Goal: Transaction & Acquisition: Purchase product/service

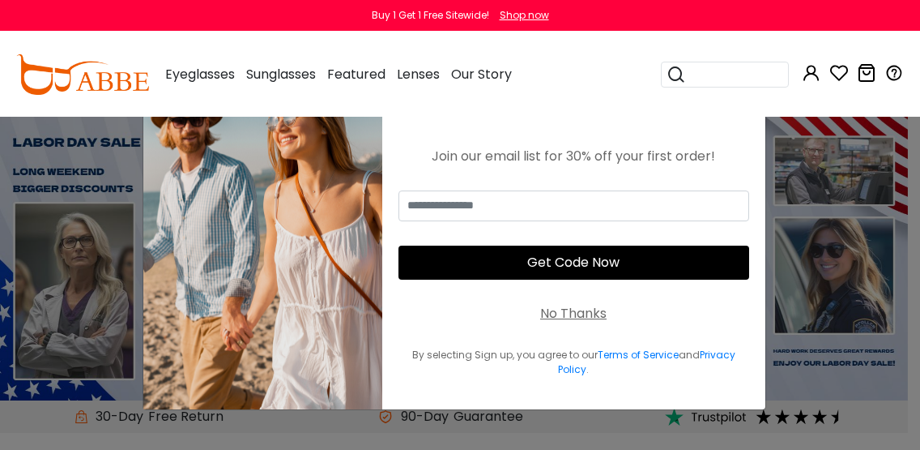
click at [578, 309] on div "No Thanks" at bounding box center [573, 313] width 66 height 19
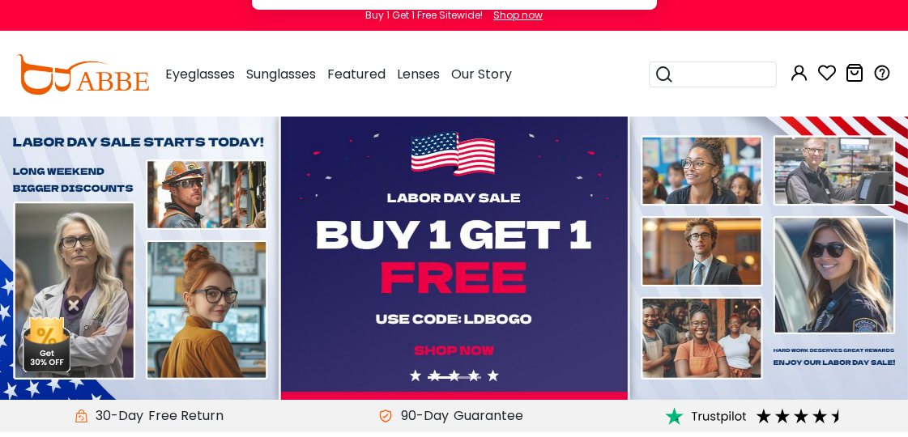
click at [492, 104] on button "Later" at bounding box center [486, 104] width 73 height 41
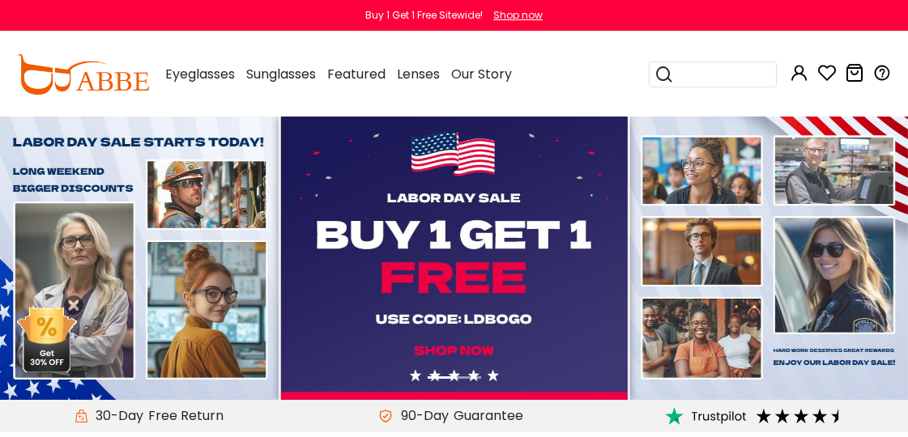
click at [488, 257] on img at bounding box center [454, 259] width 908 height 284
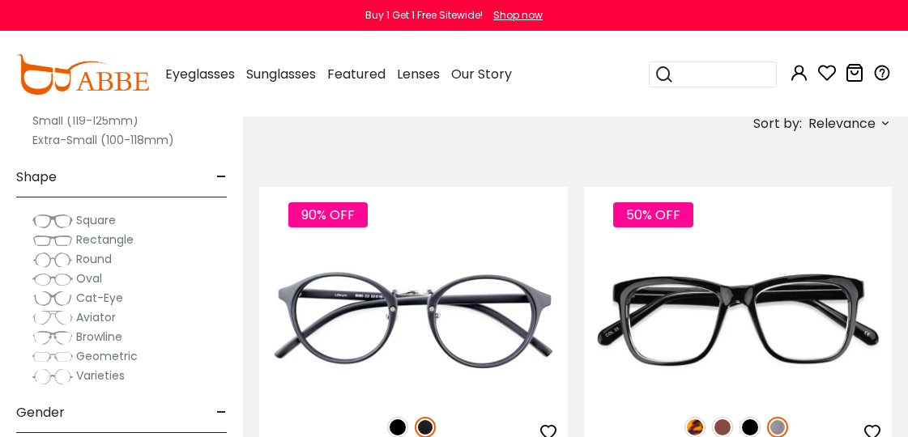
scroll to position [81, 0]
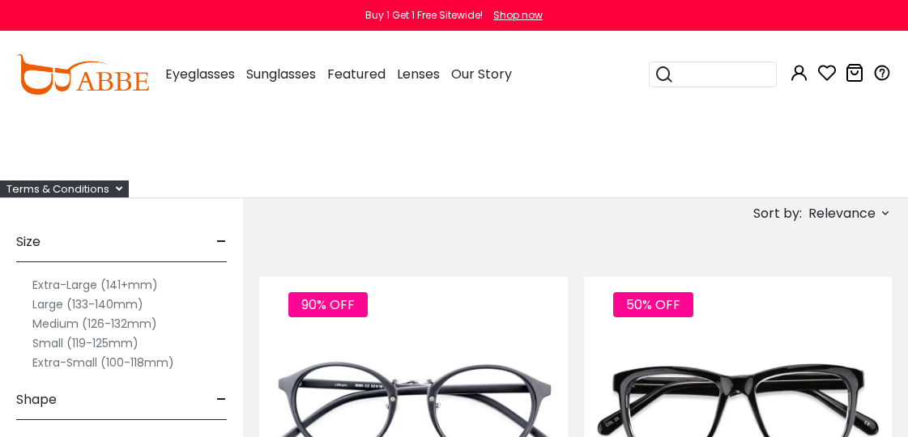
click at [70, 341] on label "Small (119-125mm)" at bounding box center [85, 343] width 106 height 19
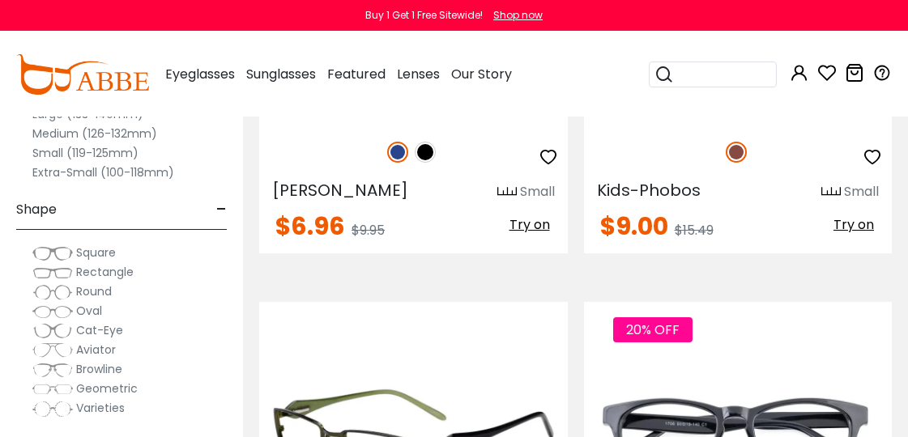
scroll to position [81, 0]
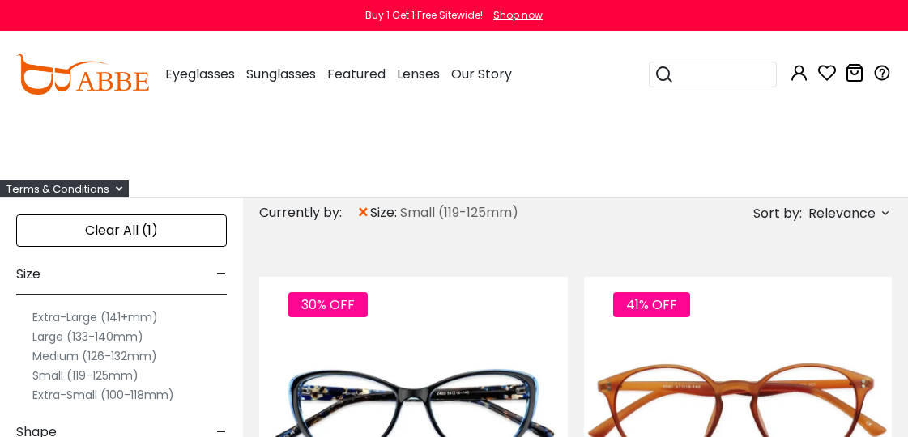
click at [833, 216] on span "Relevance" at bounding box center [841, 213] width 67 height 29
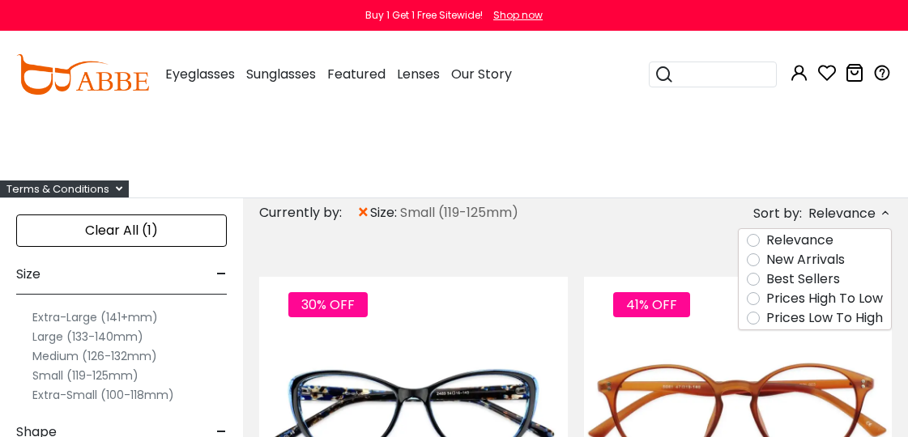
click at [797, 314] on label "Prices Low To High" at bounding box center [824, 318] width 117 height 19
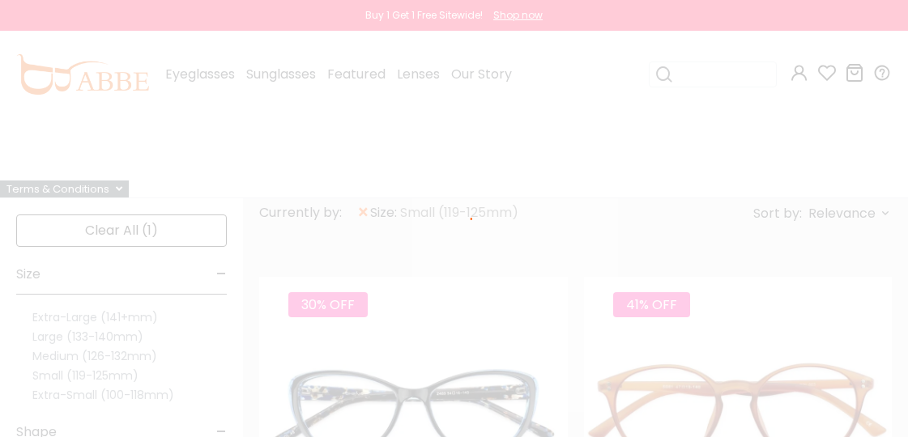
scroll to position [57, 0]
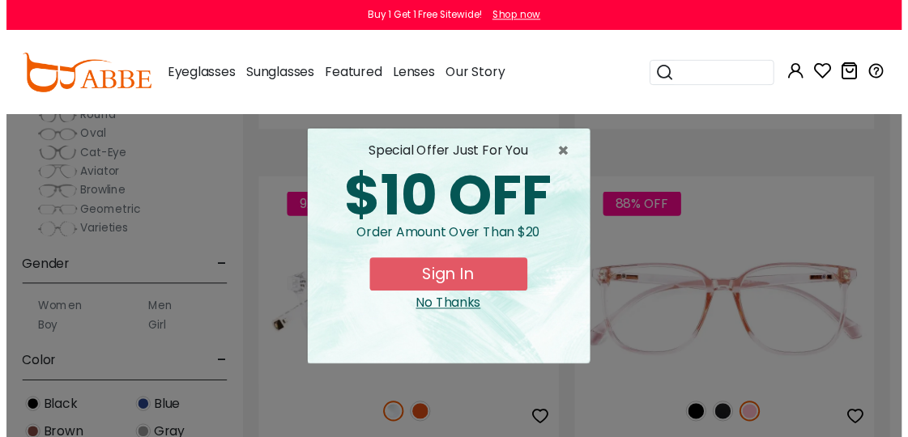
scroll to position [243, 0]
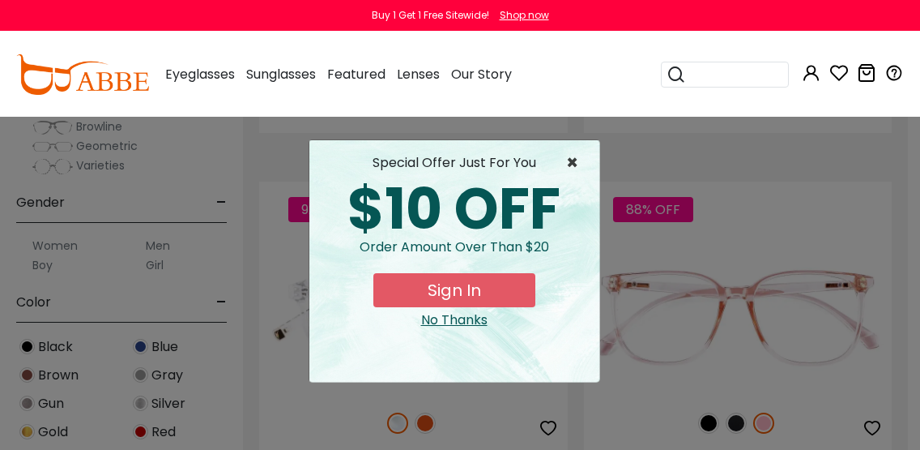
click at [574, 164] on span "×" at bounding box center [576, 162] width 20 height 19
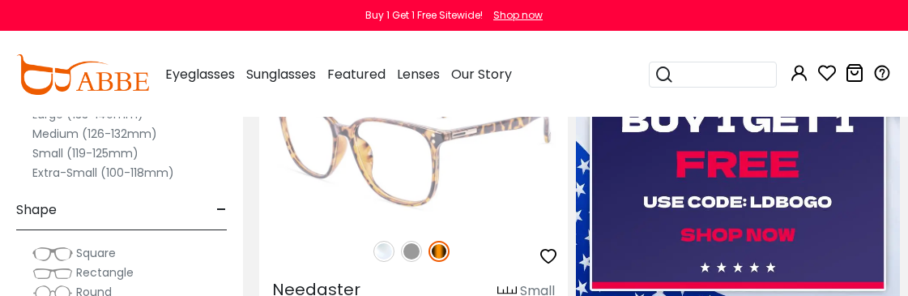
scroll to position [1053, 0]
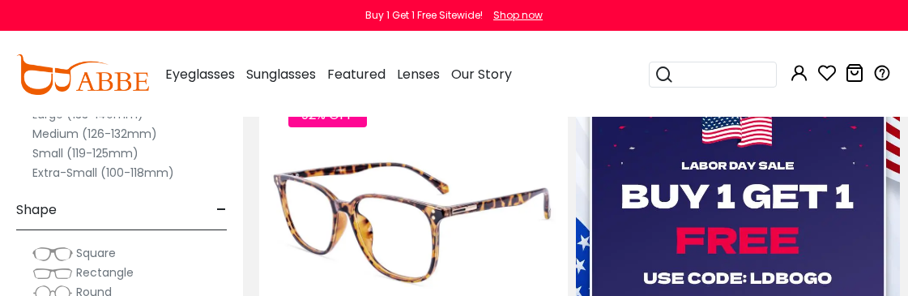
click at [500, 249] on img at bounding box center [413, 222] width 309 height 154
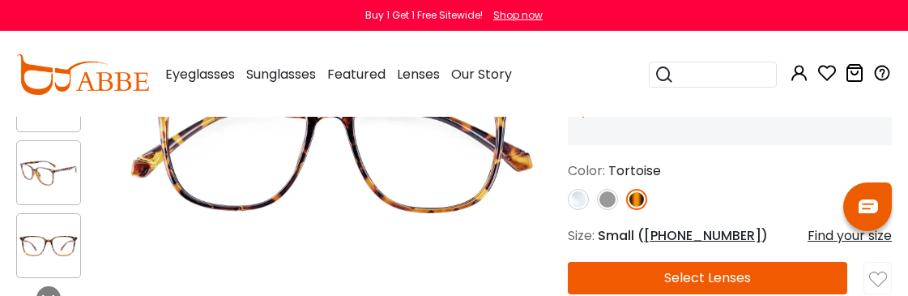
scroll to position [243, 0]
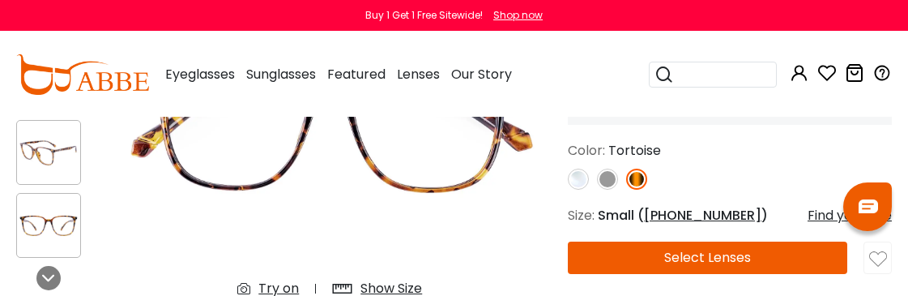
click at [684, 253] on button "Select Lenses" at bounding box center [707, 257] width 279 height 32
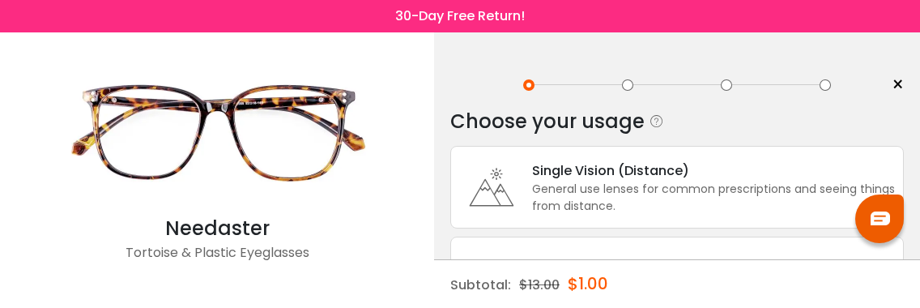
click at [693, 185] on div "General use lenses for common prescriptions and seeing things from distance." at bounding box center [713, 198] width 363 height 34
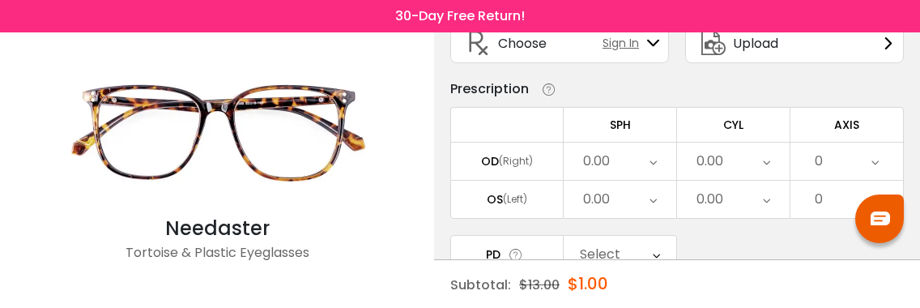
scroll to position [162, 0]
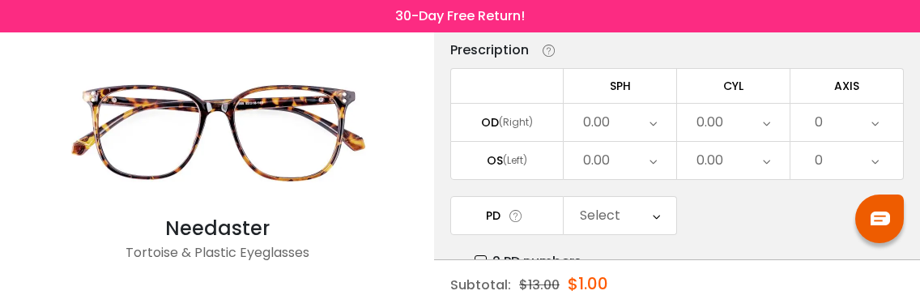
click at [654, 126] on icon at bounding box center [653, 122] width 7 height 37
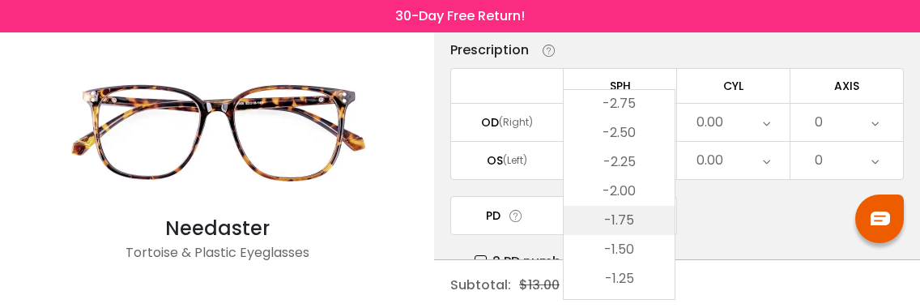
scroll to position [1985, 0]
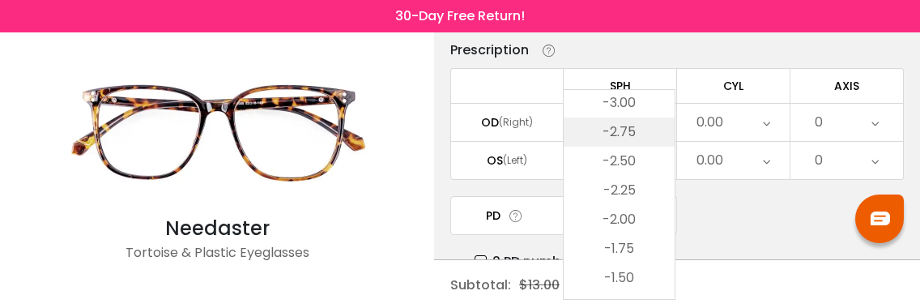
click at [630, 137] on li "-2.75" at bounding box center [619, 131] width 111 height 29
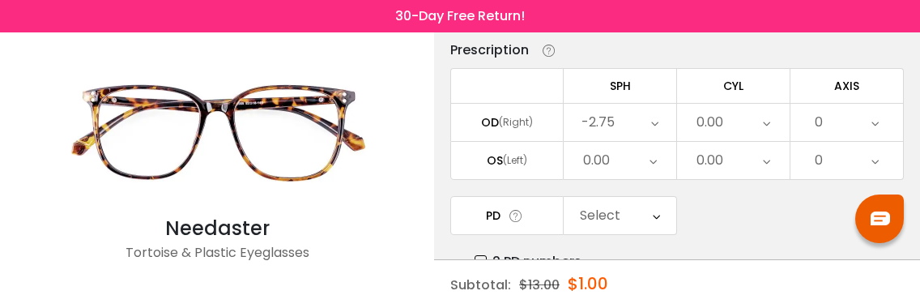
click at [616, 155] on div "0.00" at bounding box center [620, 160] width 113 height 37
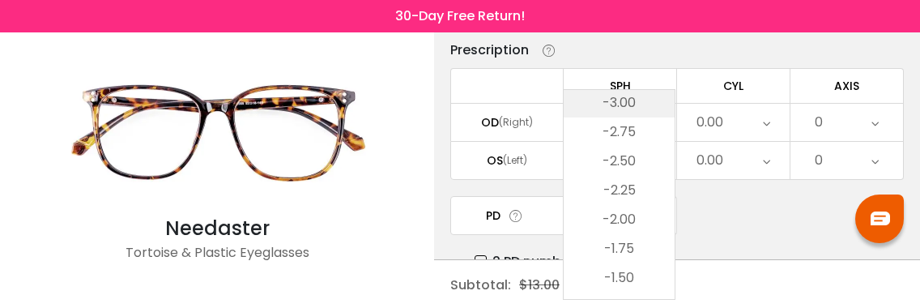
click at [628, 100] on li "-3.00" at bounding box center [619, 102] width 111 height 29
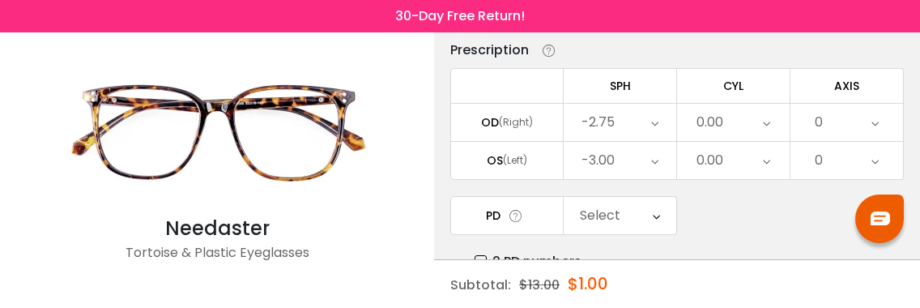
click at [719, 167] on div "0.00" at bounding box center [710, 160] width 27 height 32
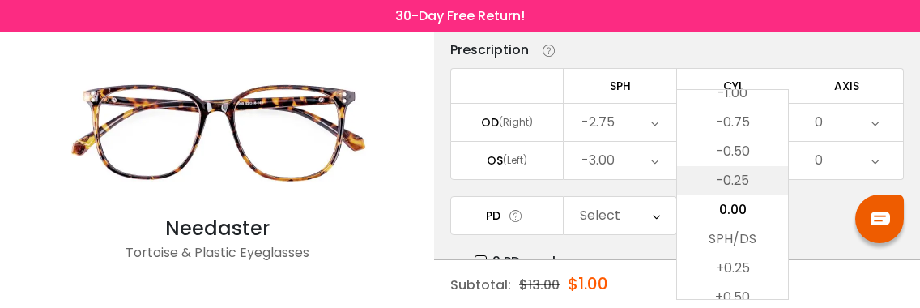
click at [735, 181] on li "-0.25" at bounding box center [732, 180] width 111 height 29
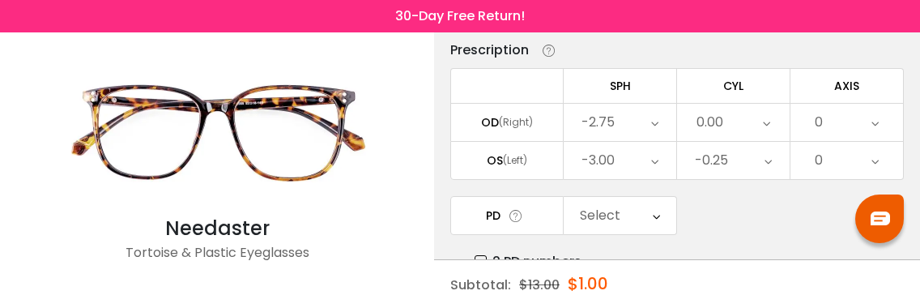
click at [818, 160] on div "0" at bounding box center [819, 160] width 8 height 32
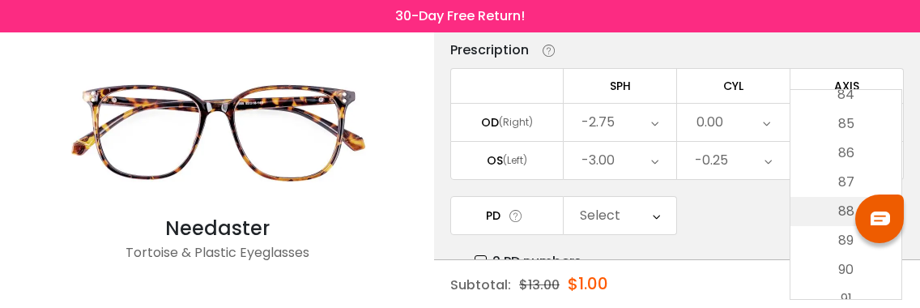
scroll to position [2430, 0]
click at [803, 238] on li "88" at bounding box center [846, 240] width 111 height 29
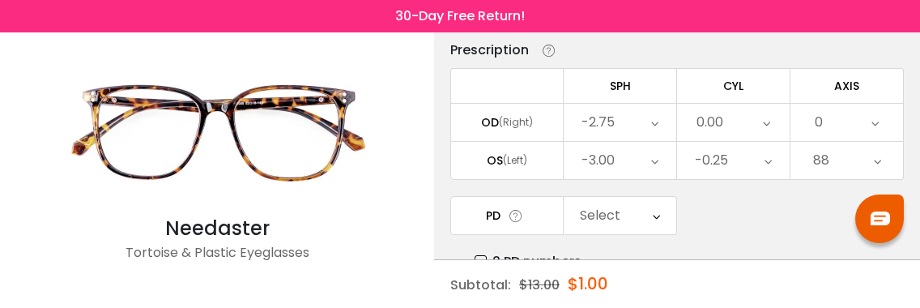
click at [715, 228] on div "PD Select Cancel PD Save 46 47 48 49 50 51 52 53 54 55 56 57 58 59 60 61 62 63 …" at bounding box center [677, 233] width 454 height 75
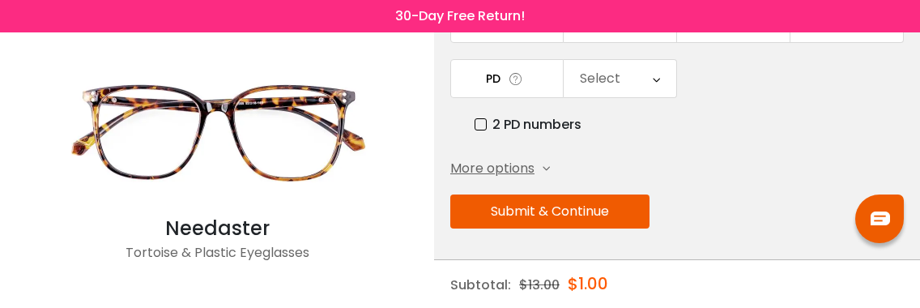
scroll to position [301, 0]
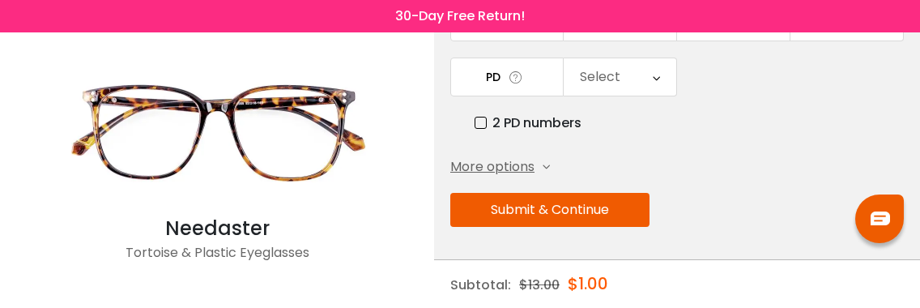
click at [531, 122] on label "2 PD numbers" at bounding box center [528, 123] width 107 height 20
click at [608, 71] on div "Right PD" at bounding box center [603, 77] width 53 height 32
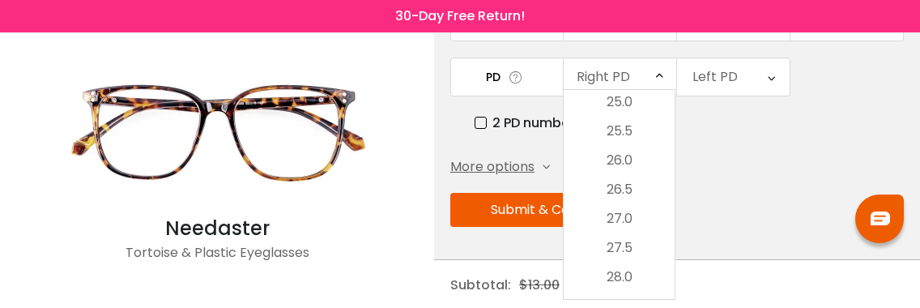
scroll to position [118, 0]
click at [625, 109] on li "25.0" at bounding box center [619, 102] width 111 height 29
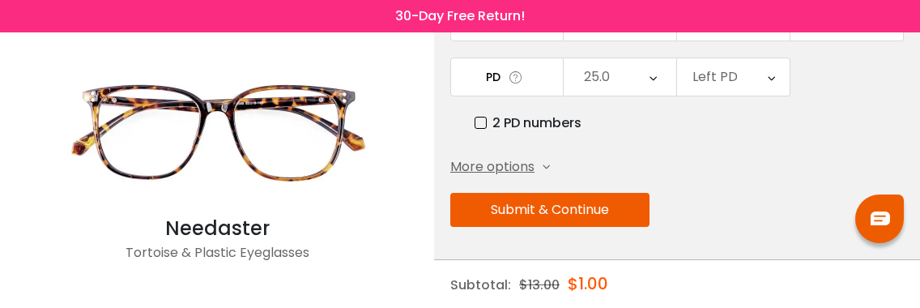
click at [735, 75] on div "Left PD" at bounding box center [733, 76] width 113 height 37
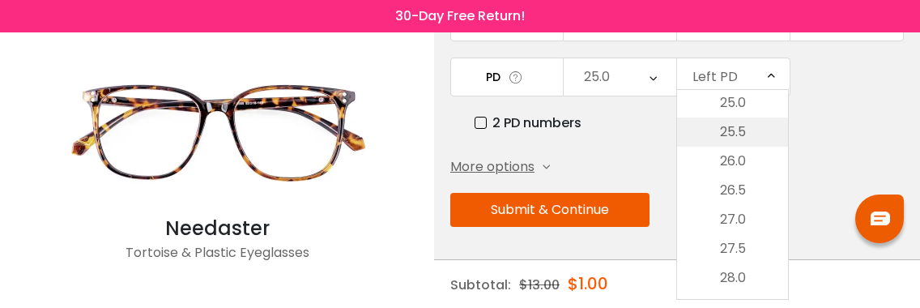
scroll to position [37, 0]
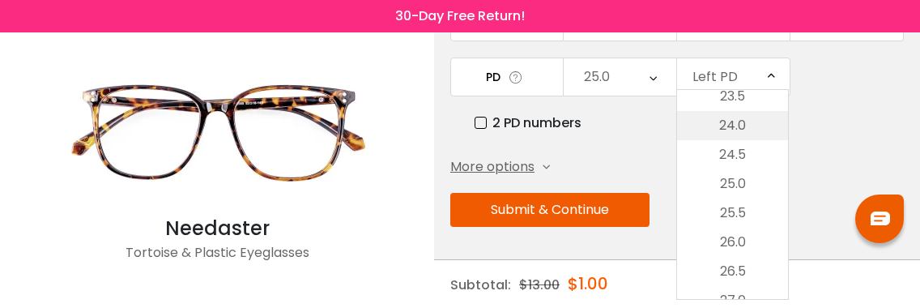
click at [743, 123] on li "24.0" at bounding box center [732, 125] width 111 height 29
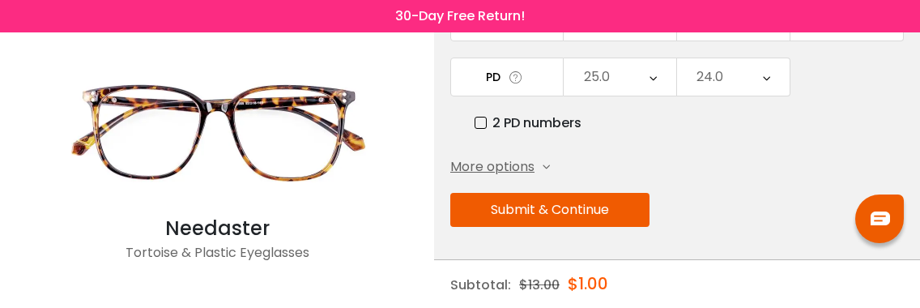
click at [582, 218] on button "Submit & Continue" at bounding box center [549, 210] width 199 height 34
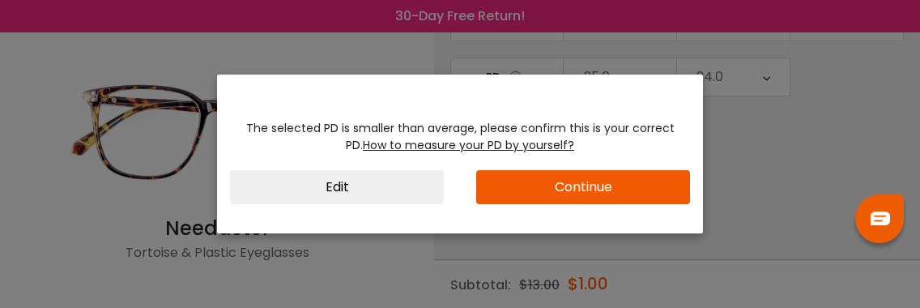
click at [679, 189] on button "Continue" at bounding box center [583, 187] width 214 height 34
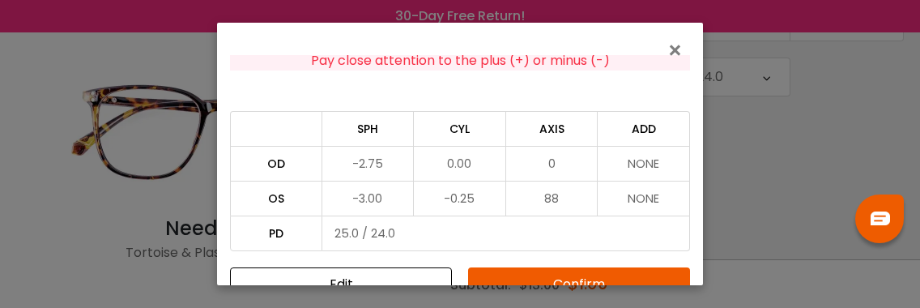
scroll to position [110, 0]
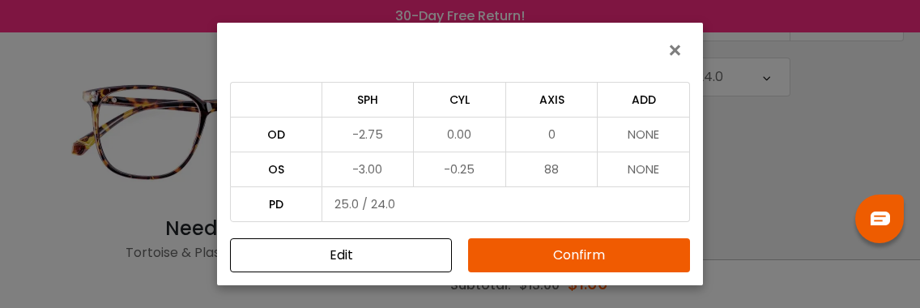
click at [548, 265] on button "Confirm" at bounding box center [579, 255] width 222 height 34
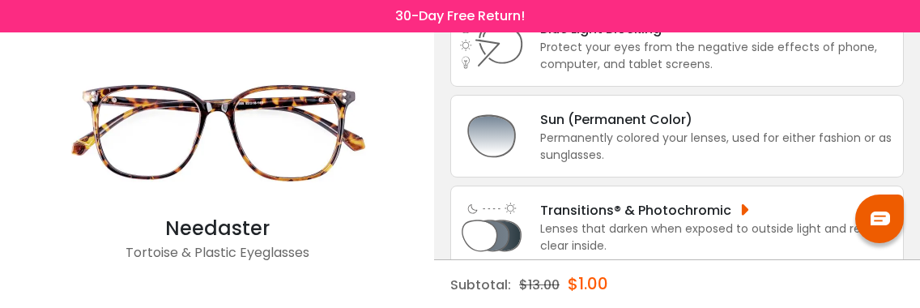
scroll to position [0, 0]
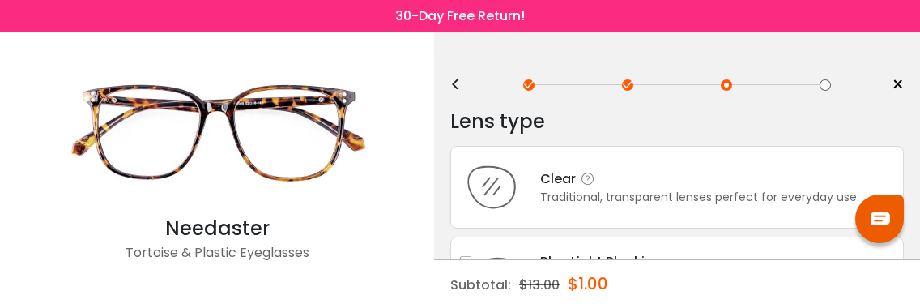
click at [691, 189] on div "Traditional, transparent lenses perfect for everyday use." at bounding box center [699, 197] width 319 height 17
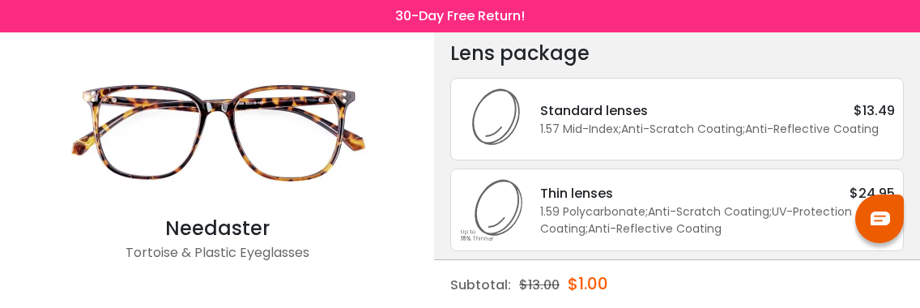
scroll to position [204, 0]
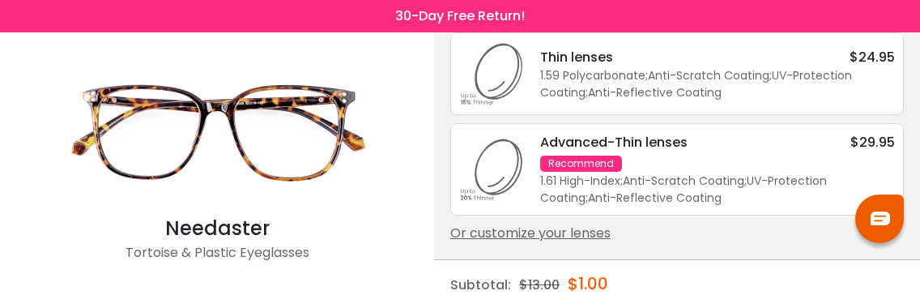
click at [580, 229] on div "Or customize your lenses" at bounding box center [677, 233] width 454 height 19
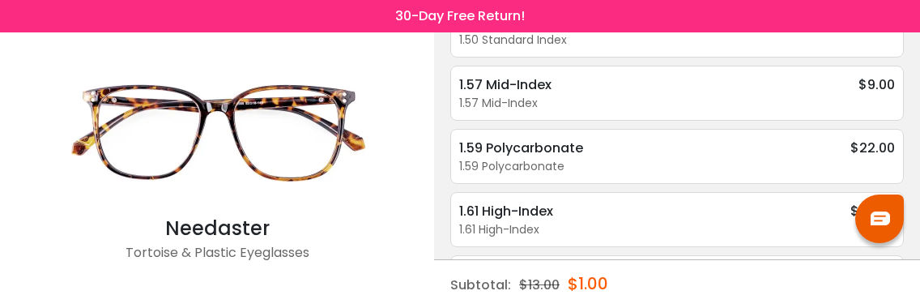
scroll to position [0, 0]
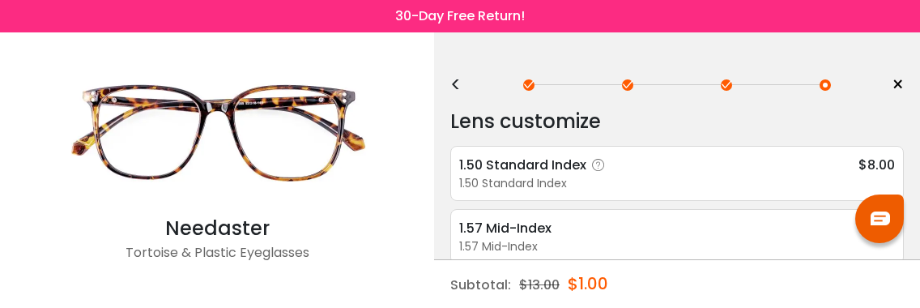
click at [648, 175] on div "1.50 Standard Index" at bounding box center [677, 183] width 436 height 17
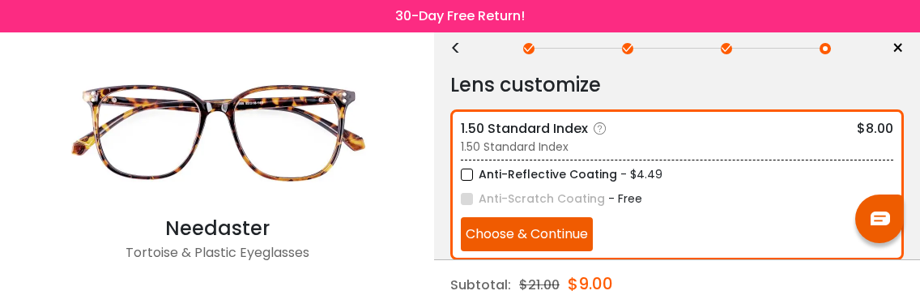
scroll to position [117, 0]
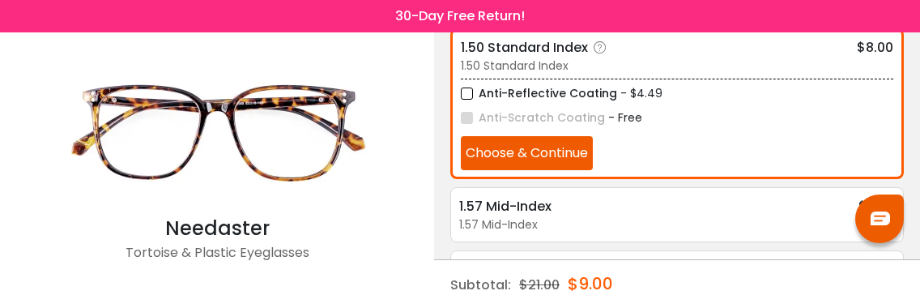
click at [471, 93] on label "Anti-Reflective Coating" at bounding box center [539, 93] width 156 height 20
click at [520, 157] on button "Choose & Continue" at bounding box center [527, 153] width 132 height 34
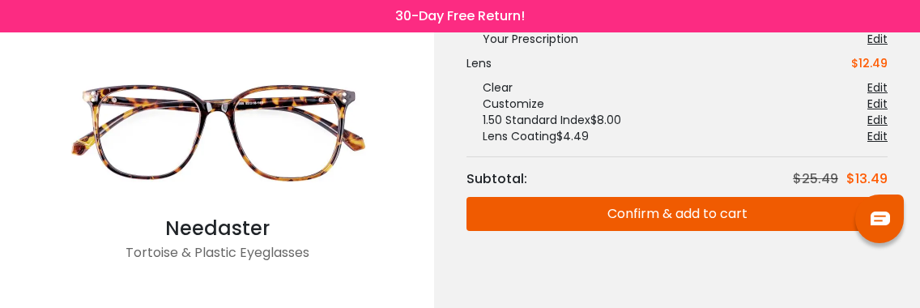
scroll to position [201, 0]
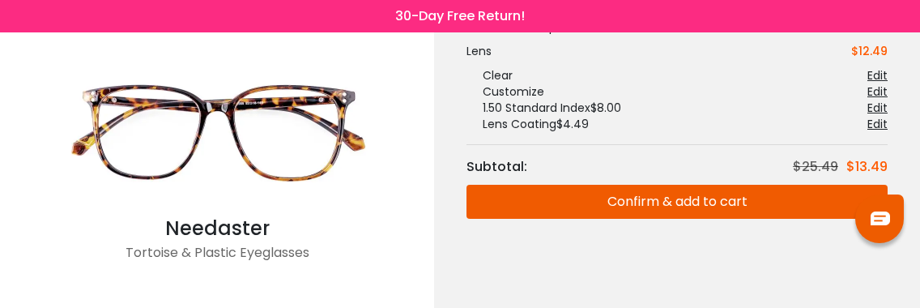
click at [736, 196] on button "Confirm & add to cart" at bounding box center [677, 202] width 421 height 34
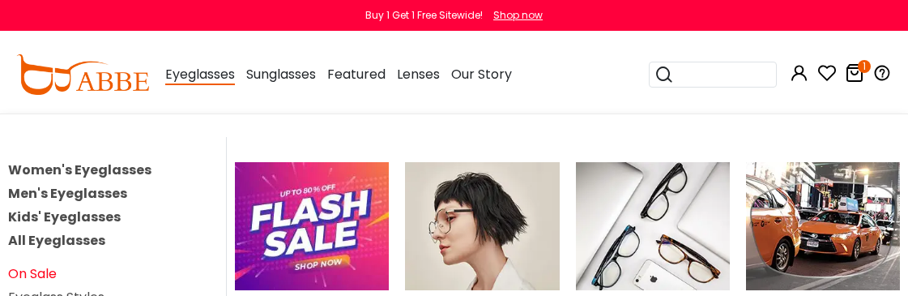
click at [39, 268] on link "On Sale" at bounding box center [32, 273] width 49 height 19
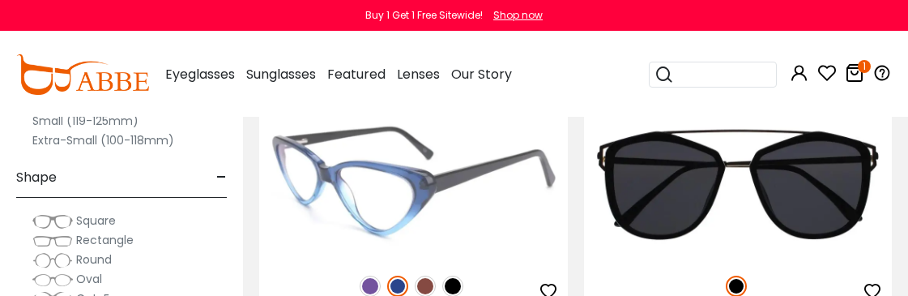
scroll to position [567, 0]
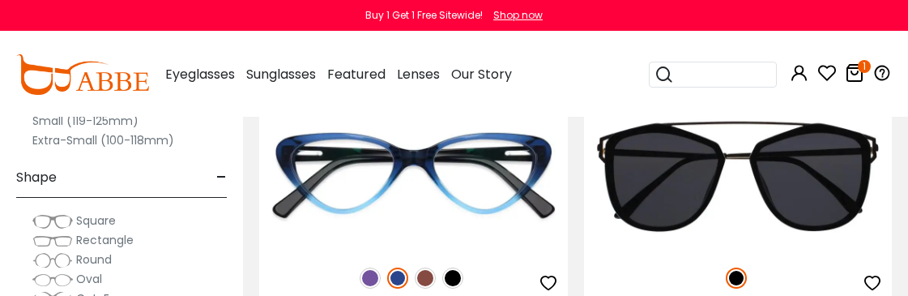
click at [69, 121] on label "Small (119-125mm)" at bounding box center [85, 120] width 106 height 19
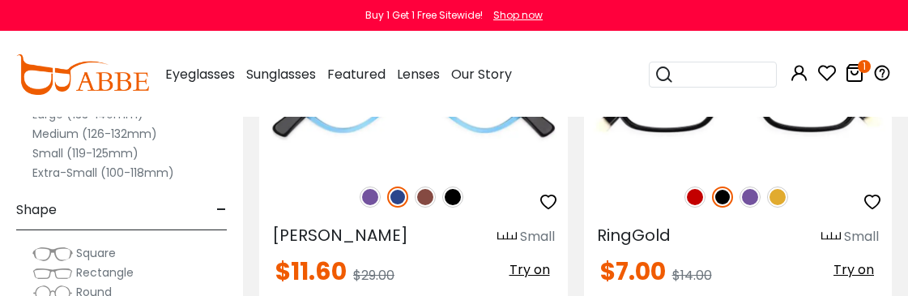
scroll to position [405, 0]
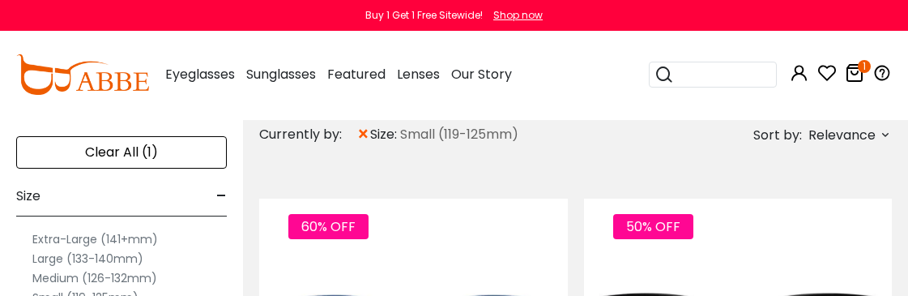
click at [848, 139] on span "Relevance" at bounding box center [841, 135] width 67 height 29
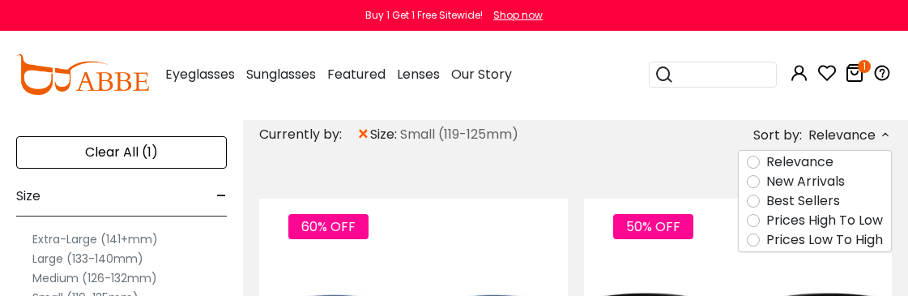
click at [808, 241] on label "Prices Low To High" at bounding box center [824, 239] width 117 height 19
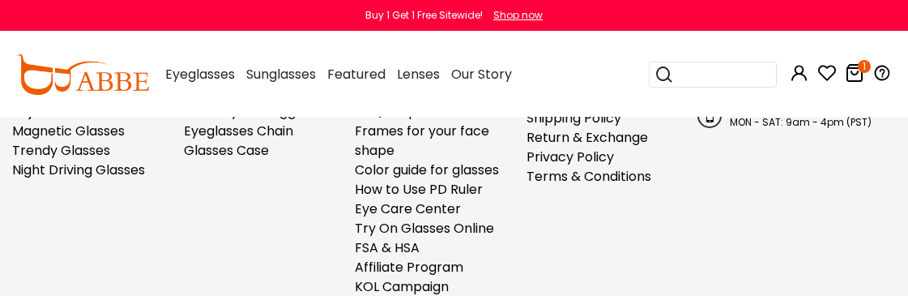
scroll to position [5677, 0]
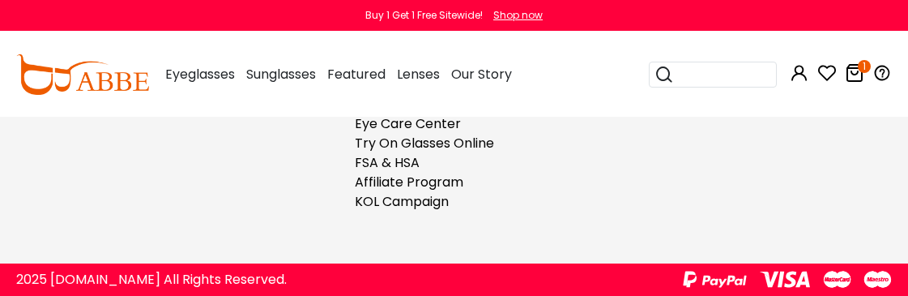
click at [853, 75] on icon at bounding box center [854, 72] width 19 height 19
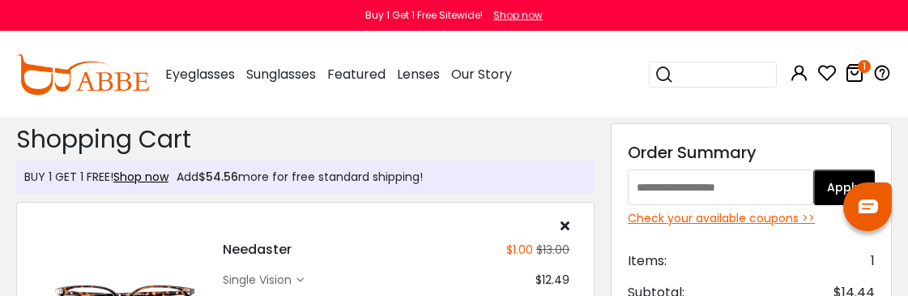
click at [678, 224] on div "Check your available coupons >>" at bounding box center [751, 218] width 247 height 17
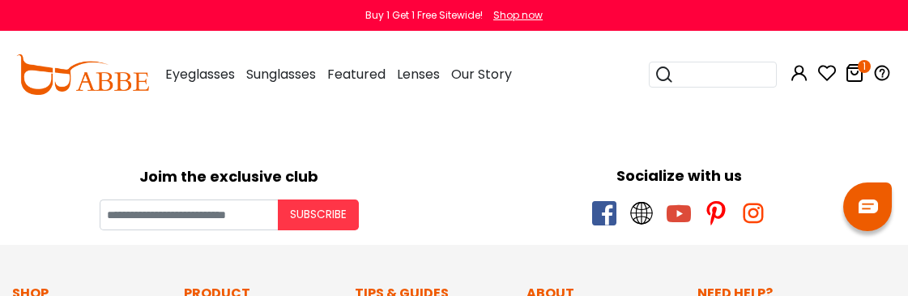
scroll to position [324, 0]
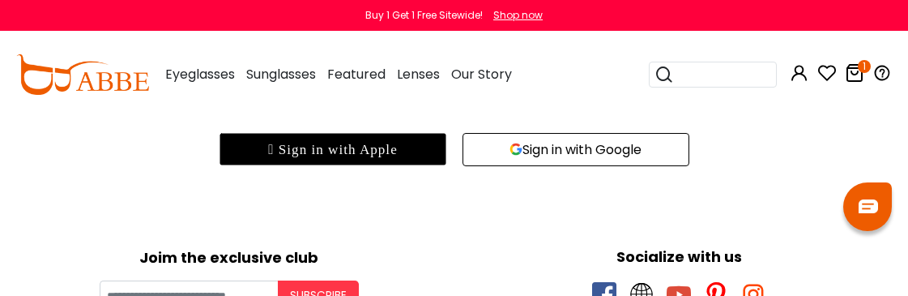
click at [611, 152] on button "Sign in with Google" at bounding box center [576, 149] width 227 height 33
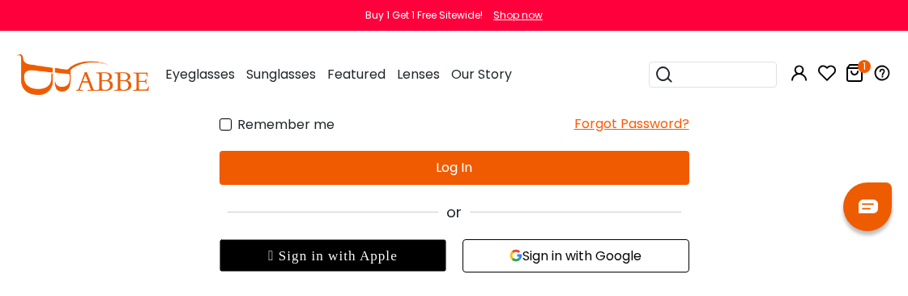
scroll to position [246, 0]
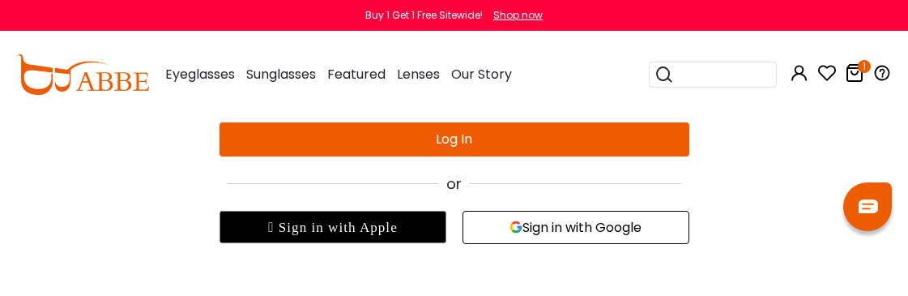
click at [564, 230] on button "Sign in with Google" at bounding box center [576, 227] width 227 height 33
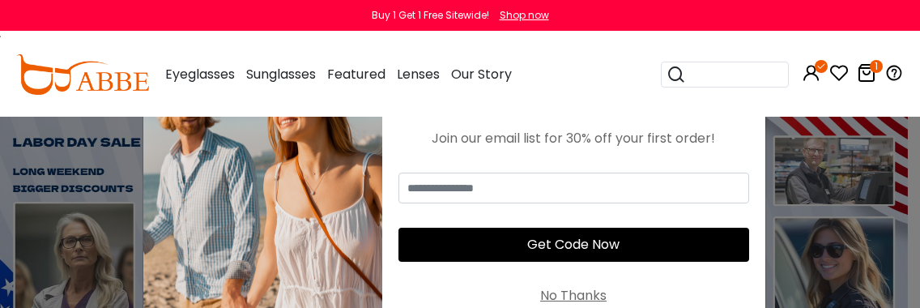
click at [562, 301] on div "No Thanks" at bounding box center [573, 295] width 66 height 19
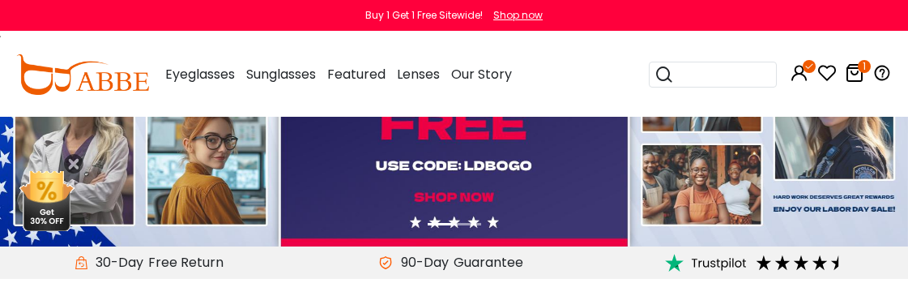
scroll to position [162, 0]
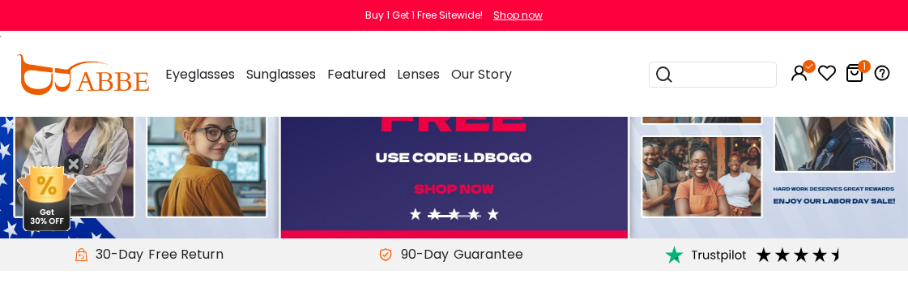
click at [601, 212] on ol at bounding box center [454, 216] width 636 height 19
click at [473, 198] on img at bounding box center [454, 97] width 908 height 284
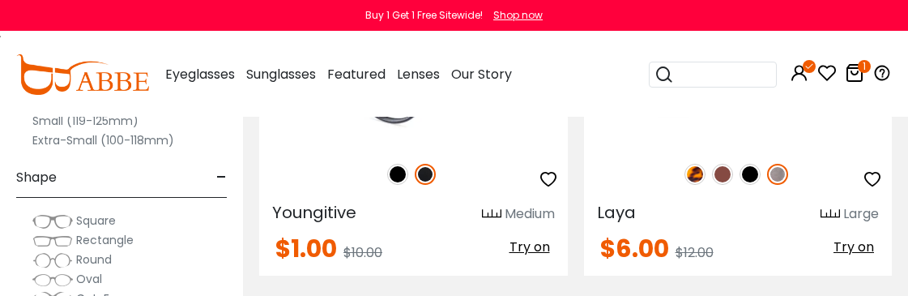
scroll to position [324, 0]
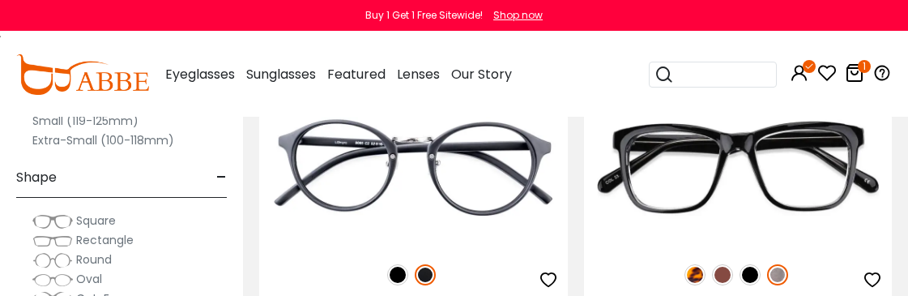
click at [89, 122] on label "Small (119-125mm)" at bounding box center [85, 120] width 106 height 19
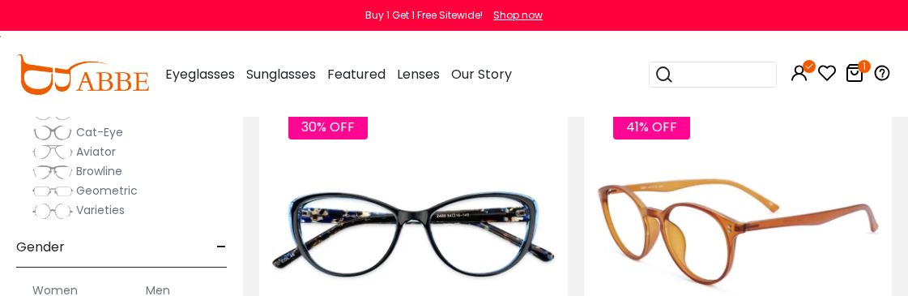
scroll to position [162, 0]
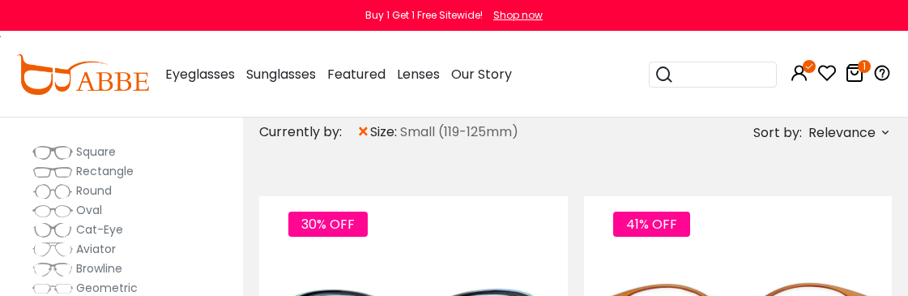
click at [832, 128] on span "Relevance" at bounding box center [841, 132] width 67 height 29
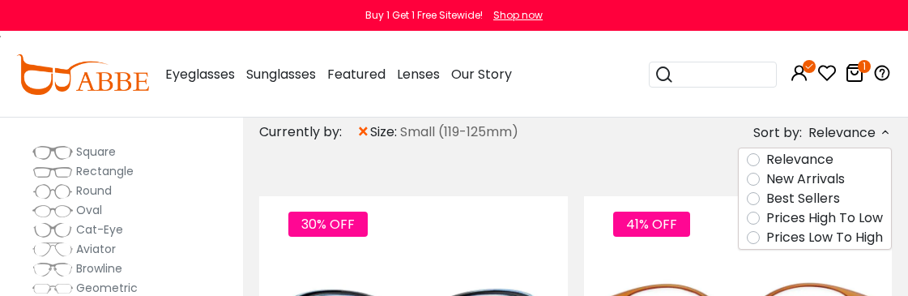
click at [819, 236] on label "Prices Low To High" at bounding box center [824, 237] width 117 height 19
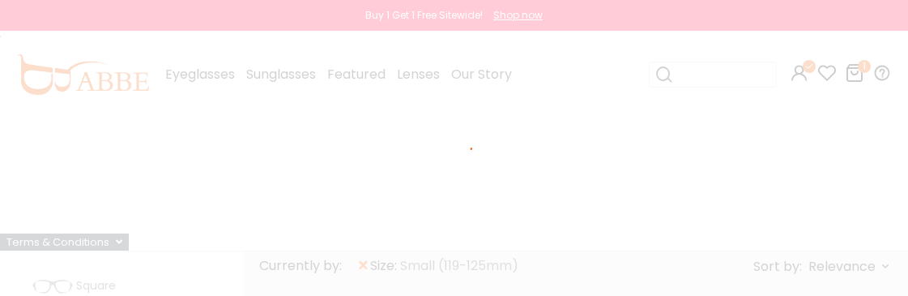
scroll to position [8, 0]
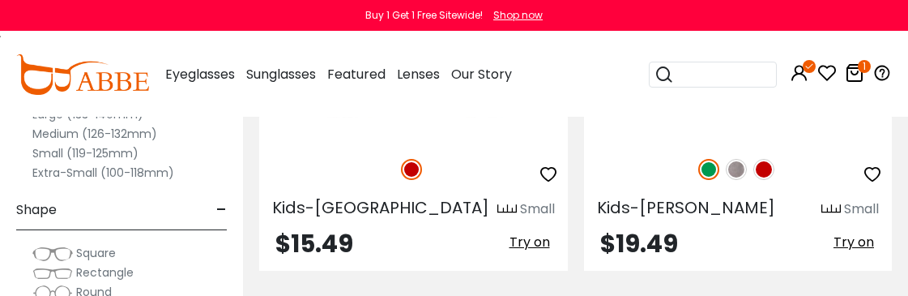
scroll to position [4293, 0]
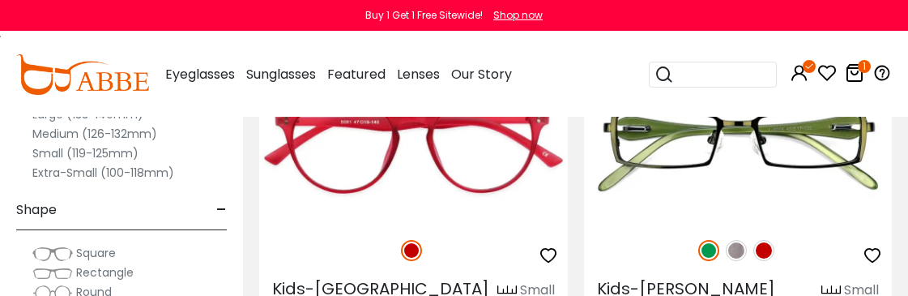
click at [851, 67] on icon at bounding box center [854, 72] width 19 height 19
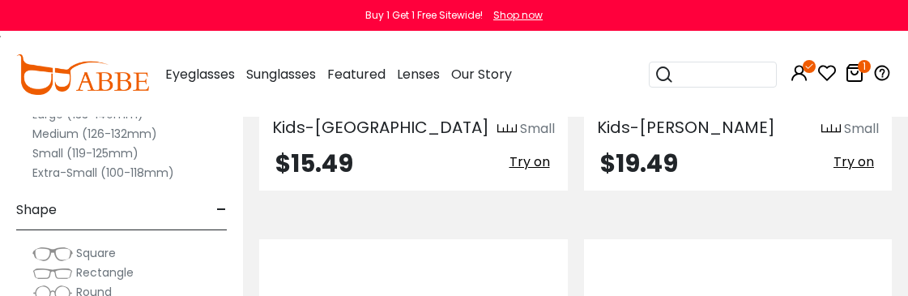
scroll to position [4455, 0]
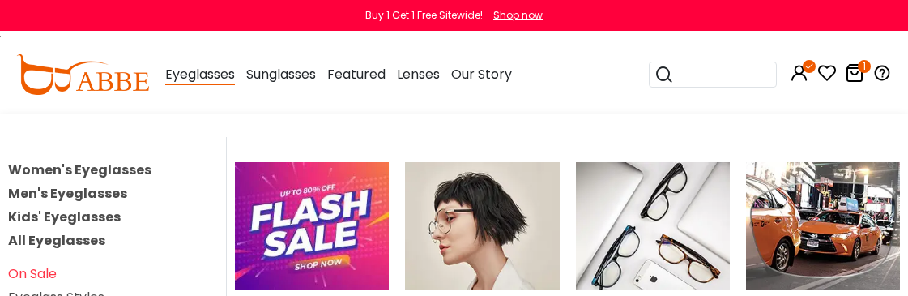
click at [117, 170] on link "Women's Eyeglasses" at bounding box center [79, 169] width 143 height 19
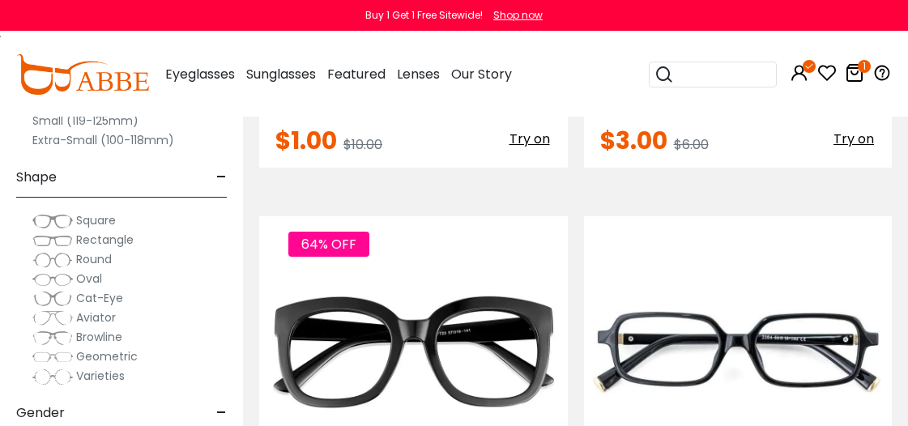
scroll to position [405, 0]
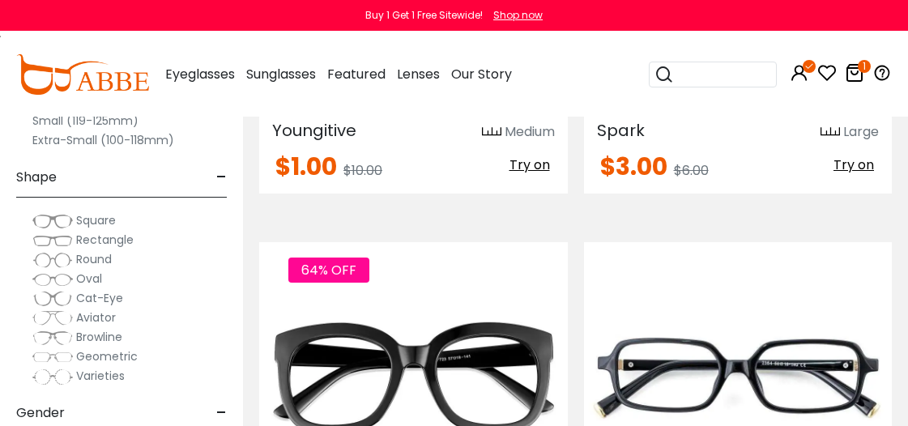
click at [97, 120] on label "Small (119-125mm)" at bounding box center [85, 120] width 106 height 19
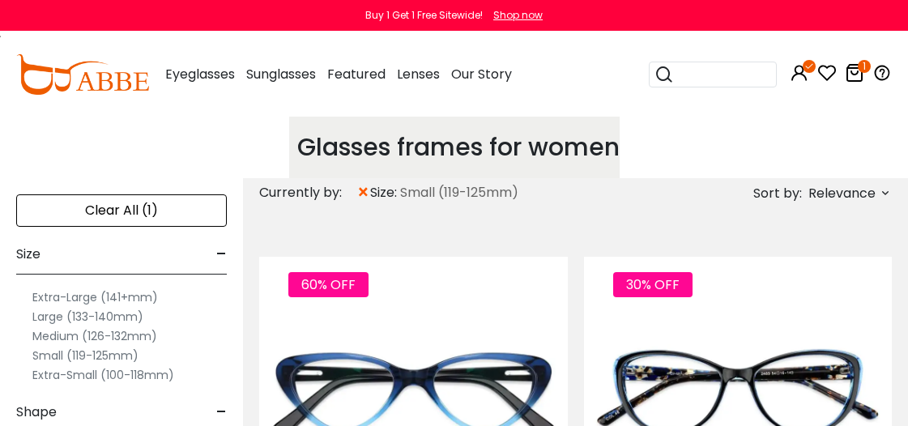
click at [859, 190] on span "Relevance" at bounding box center [841, 193] width 67 height 29
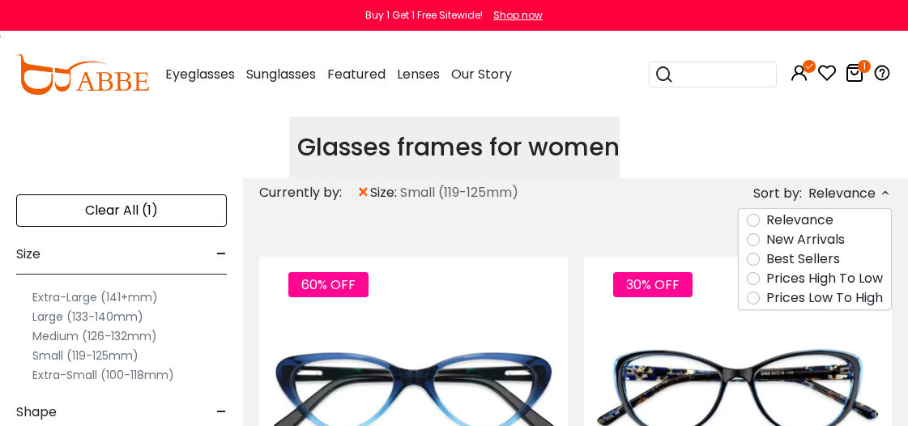
click at [822, 299] on label "Prices Low To High" at bounding box center [824, 297] width 117 height 19
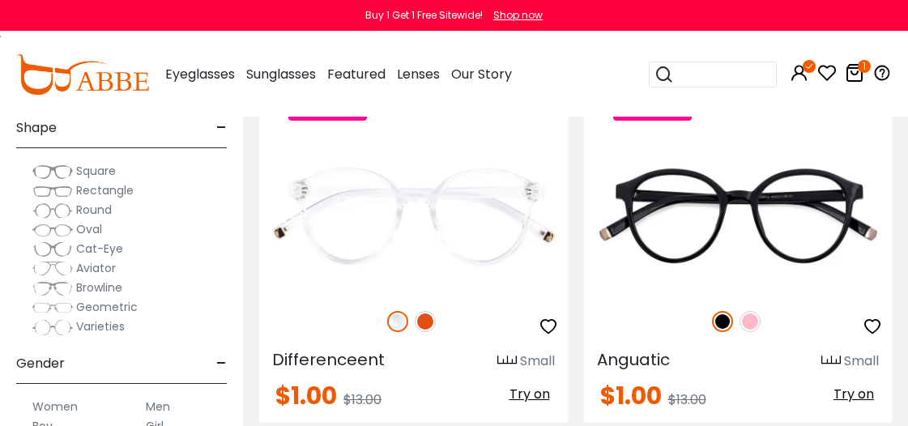
scroll to position [81, 0]
click at [98, 190] on span "Rectangle" at bounding box center [105, 191] width 58 height 16
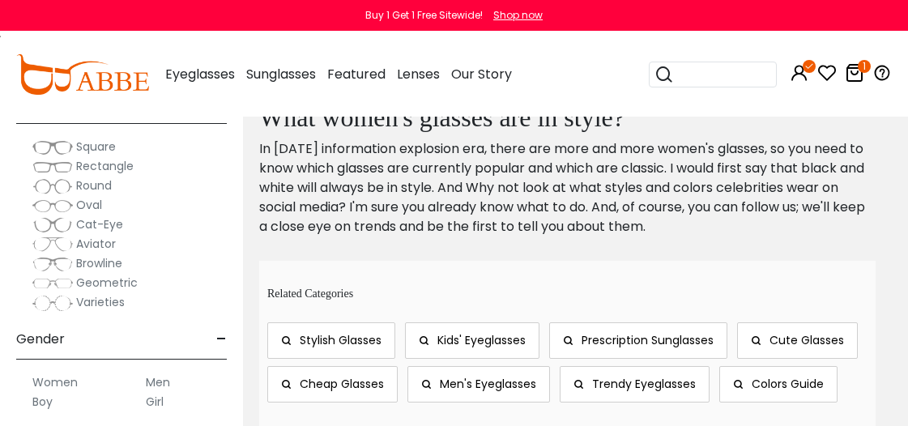
scroll to position [81, 0]
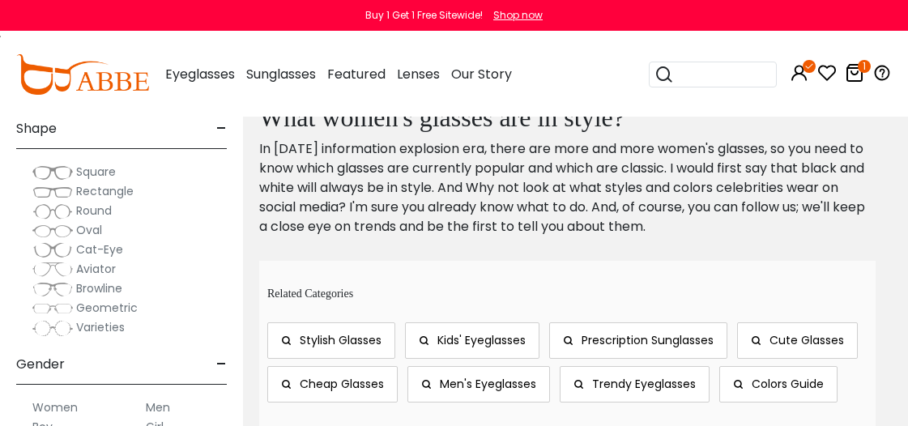
click at [78, 173] on span "Square" at bounding box center [96, 172] width 40 height 16
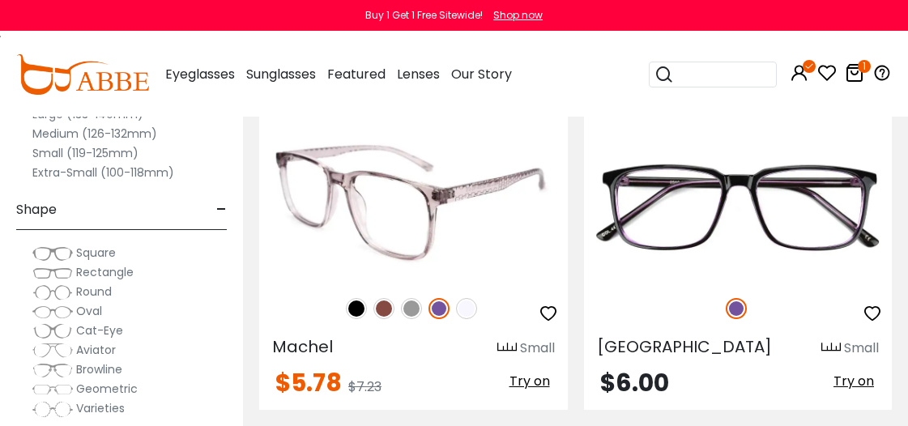
scroll to position [648, 0]
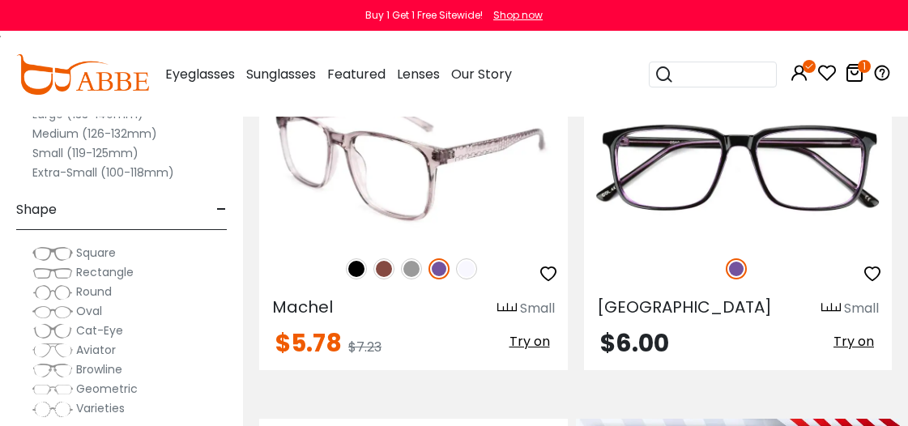
click at [407, 220] on img at bounding box center [413, 163] width 309 height 154
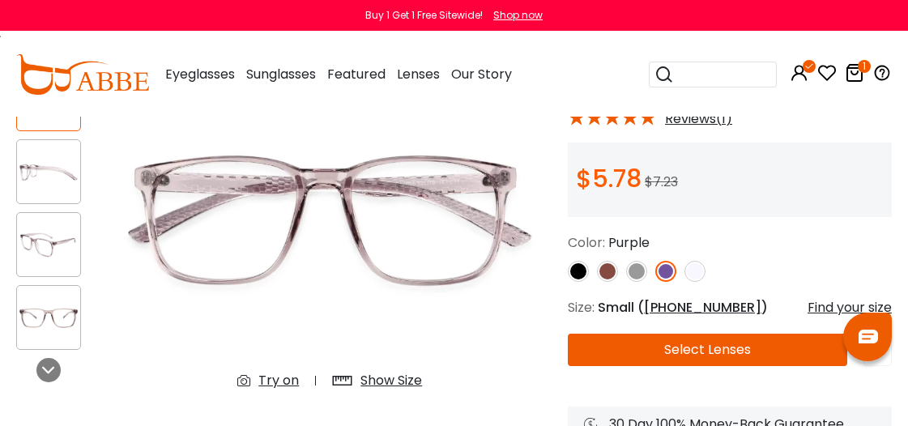
scroll to position [162, 0]
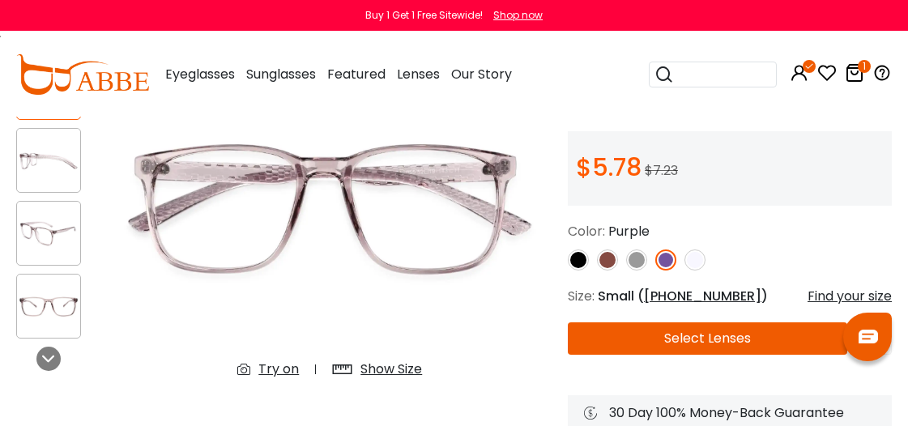
click at [578, 258] on img at bounding box center [578, 259] width 21 height 21
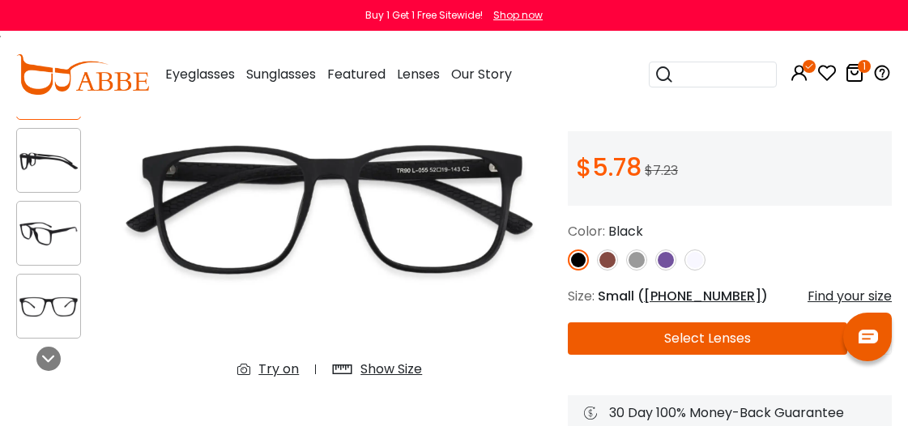
click at [607, 263] on img at bounding box center [607, 259] width 21 height 21
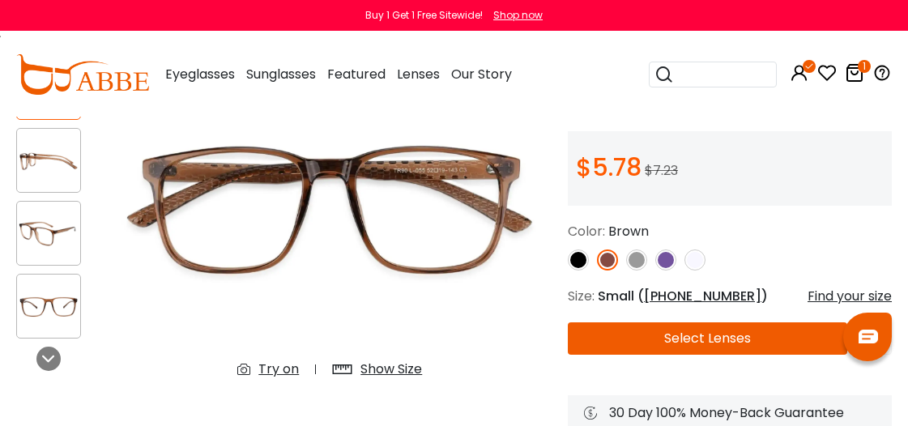
click at [692, 262] on img at bounding box center [694, 259] width 21 height 21
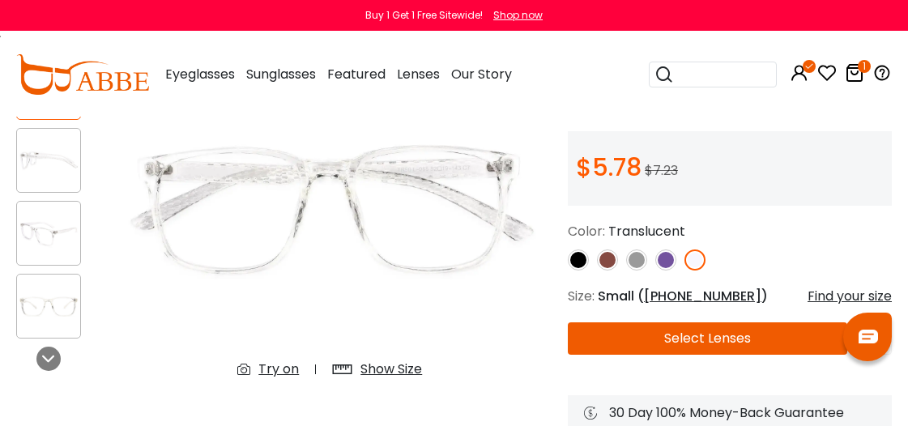
click at [703, 341] on button "Select Lenses" at bounding box center [707, 338] width 279 height 32
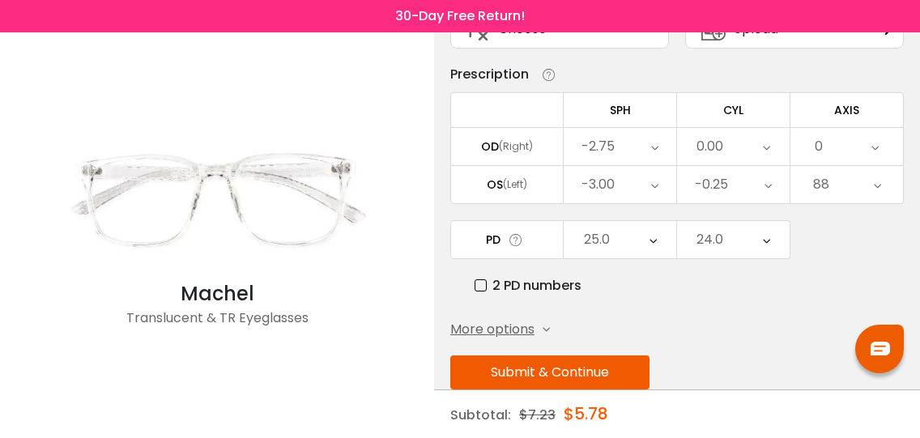
scroll to position [170, 0]
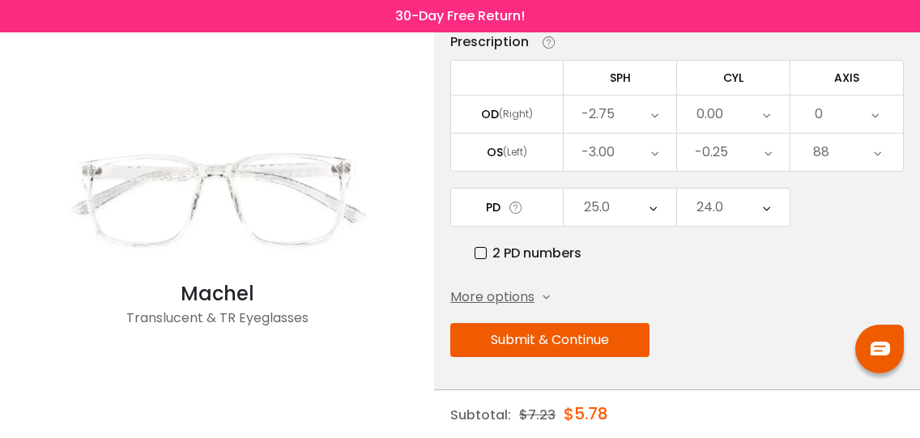
click at [573, 342] on button "Submit & Continue" at bounding box center [549, 340] width 199 height 34
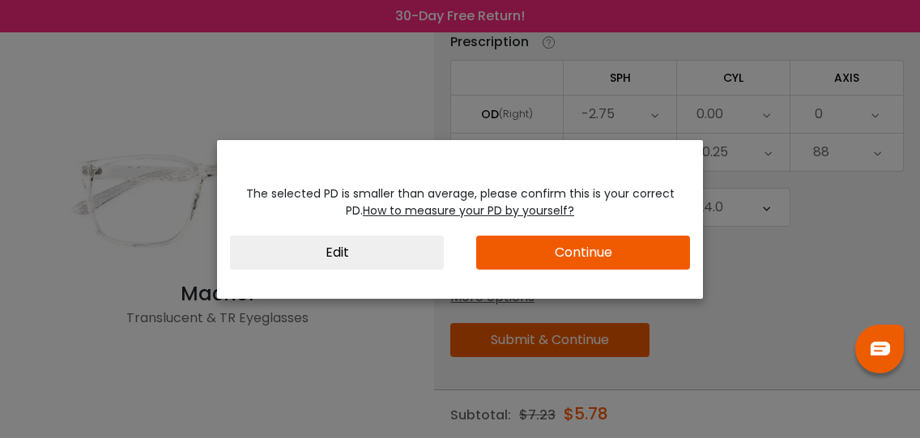
click at [646, 257] on button "Continue" at bounding box center [583, 253] width 214 height 34
click at [382, 250] on button "Edit" at bounding box center [337, 253] width 214 height 34
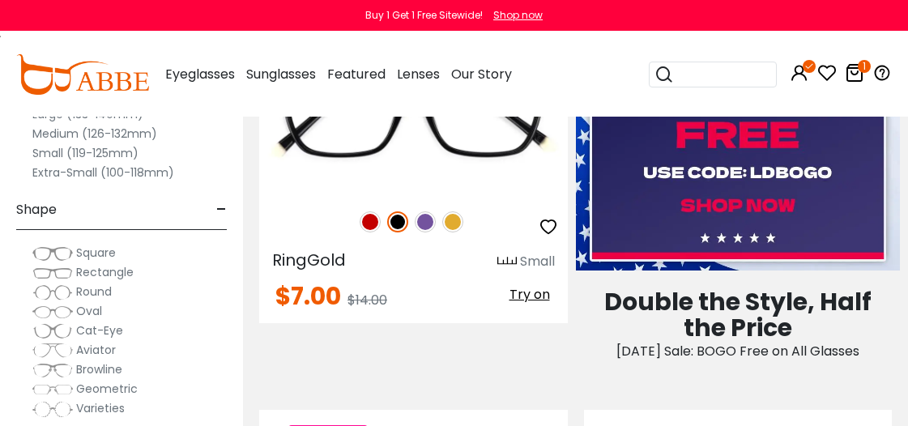
scroll to position [810, 0]
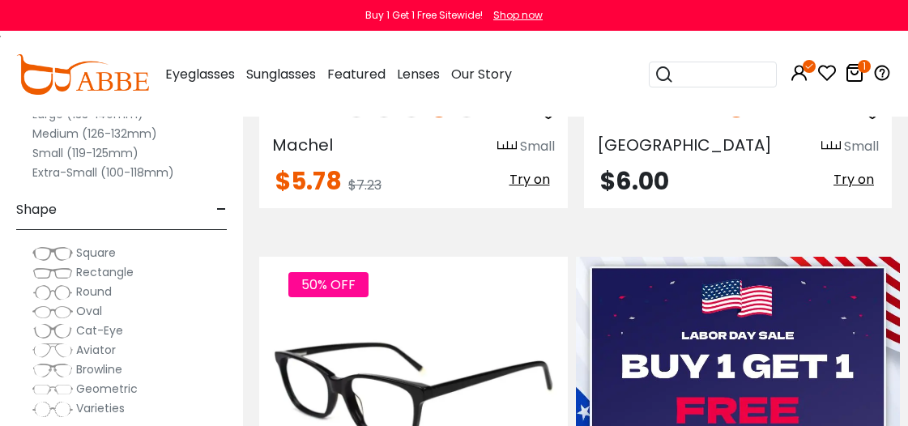
click at [439, 376] on img at bounding box center [413, 392] width 309 height 154
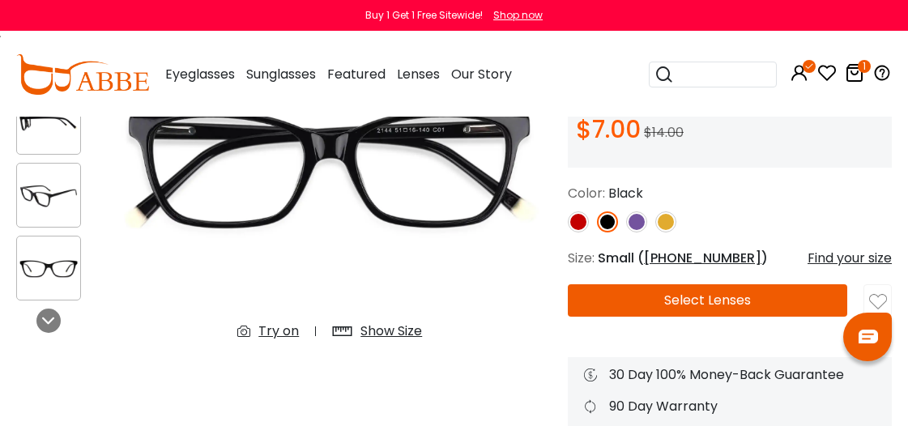
scroll to position [162, 0]
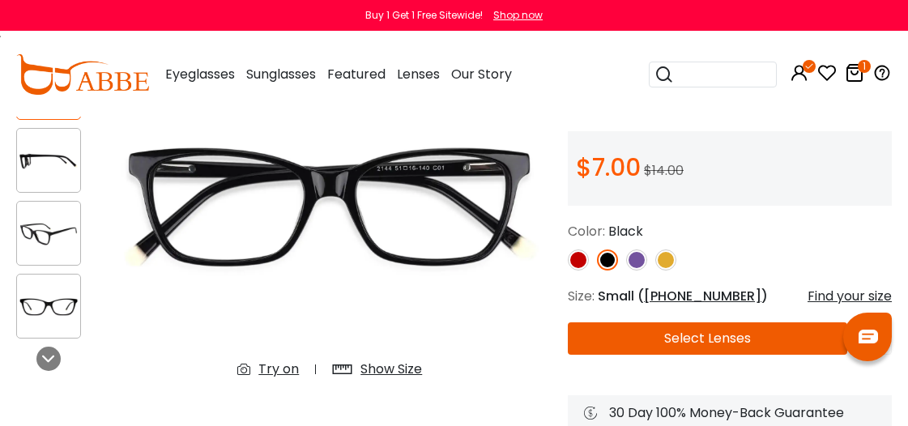
click at [644, 331] on button "Select Lenses" at bounding box center [707, 338] width 279 height 32
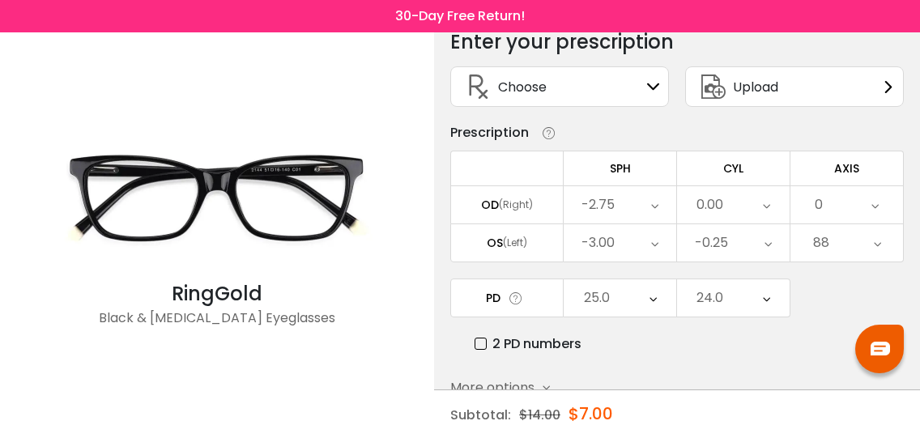
scroll to position [170, 0]
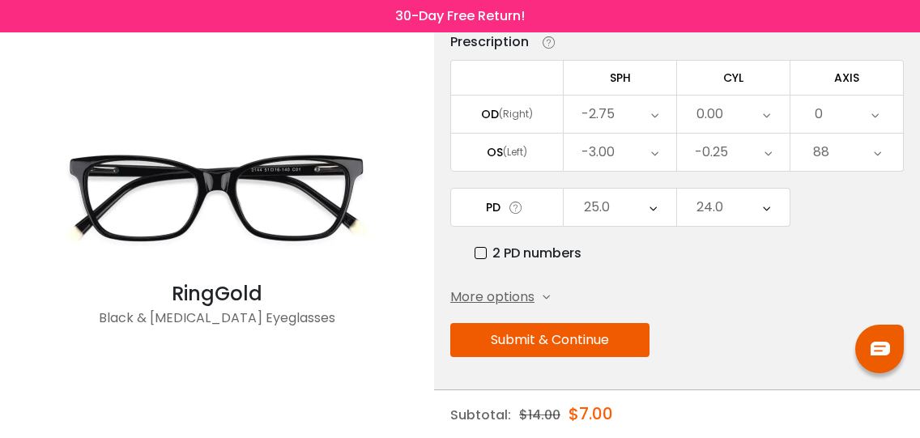
click at [585, 344] on button "Submit & Continue" at bounding box center [549, 340] width 199 height 34
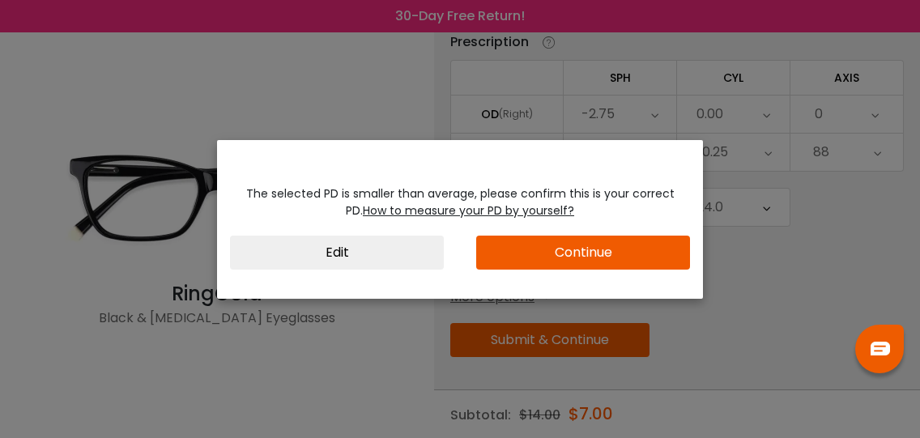
click at [601, 249] on button "Continue" at bounding box center [583, 253] width 214 height 34
drag, startPoint x: 378, startPoint y: 254, endPoint x: 389, endPoint y: 245, distance: 13.8
click at [378, 255] on button "Edit" at bounding box center [337, 253] width 214 height 34
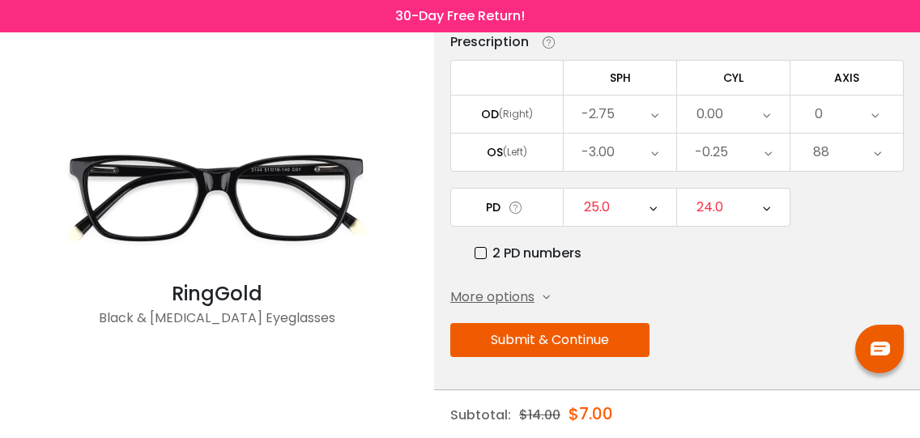
scroll to position [0, 0]
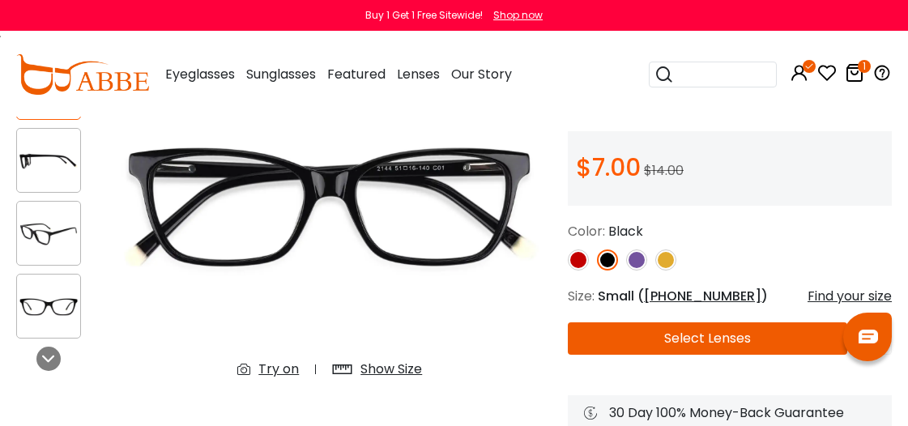
click at [855, 83] on link "1" at bounding box center [854, 75] width 19 height 19
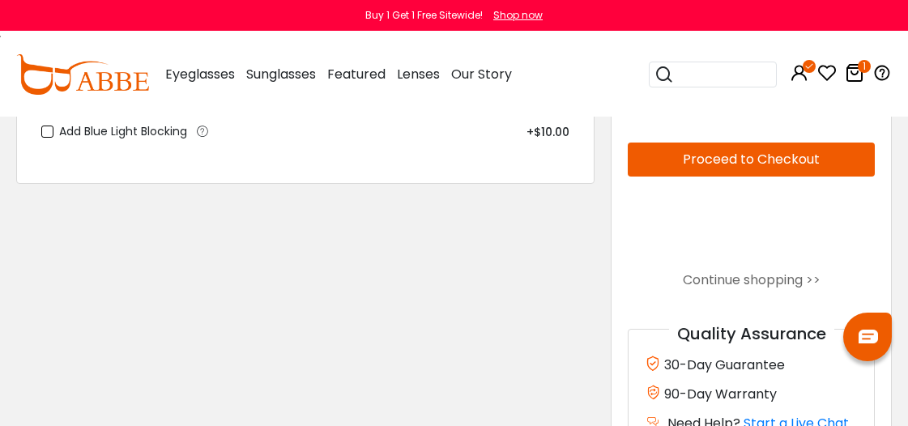
scroll to position [324, 0]
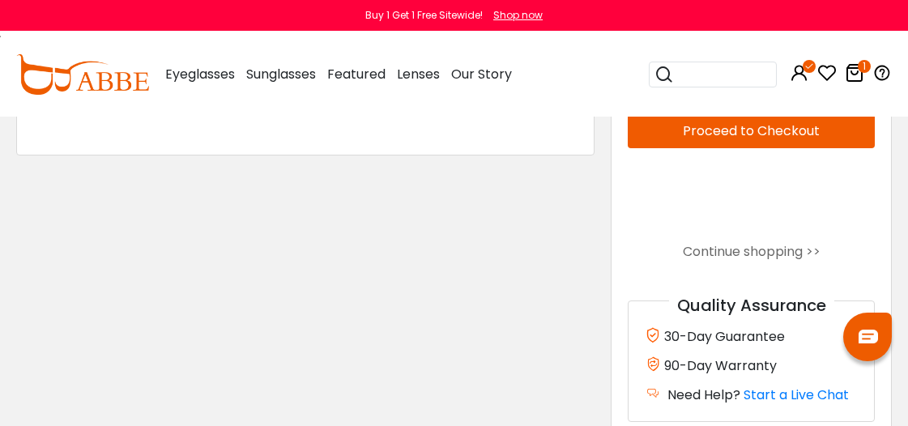
click at [692, 134] on button "Proceed to Checkout" at bounding box center [751, 131] width 247 height 34
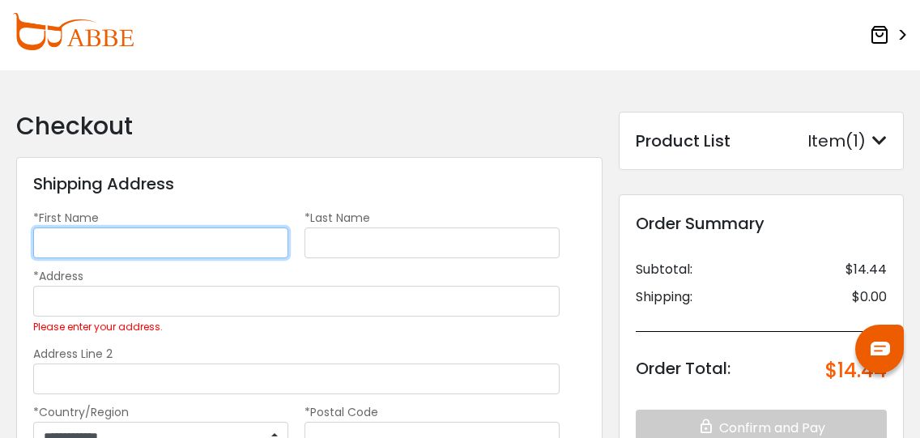
click at [160, 243] on input "*First Name" at bounding box center [160, 243] width 255 height 31
type input "*******"
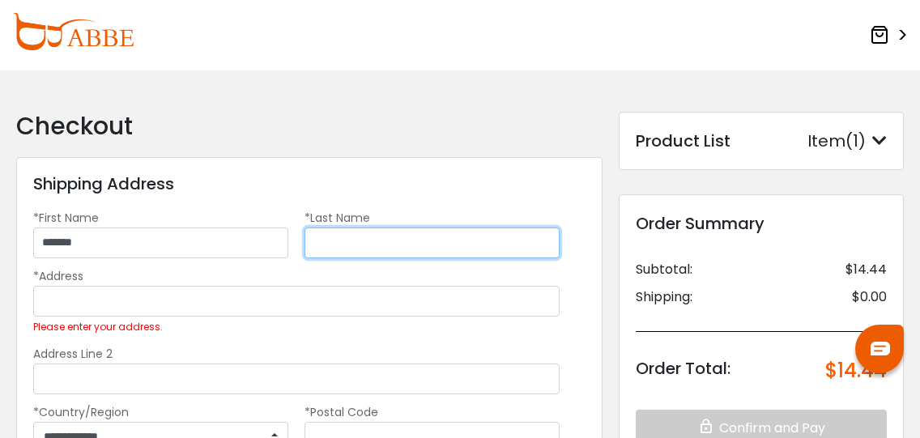
type input "*****"
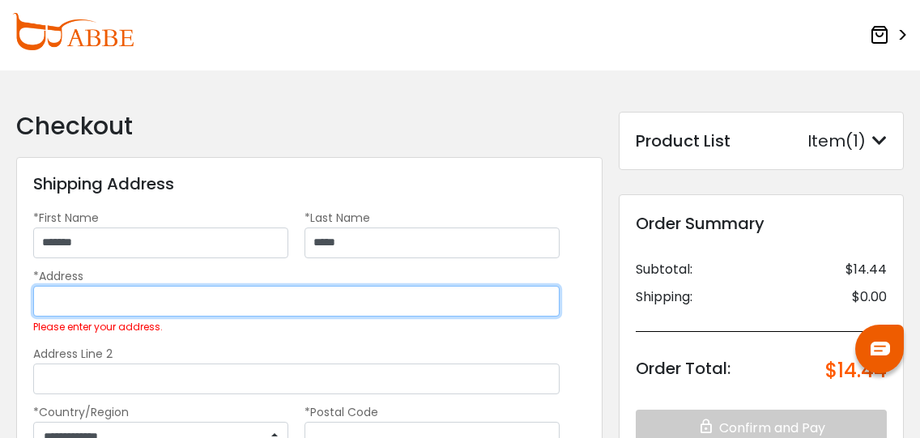
type input "**********"
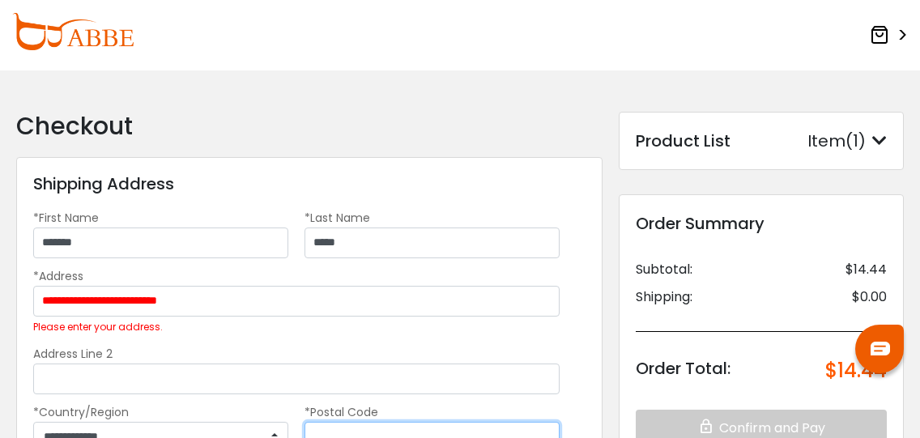
type input "*****"
type input "**********"
select select "**"
type input "**********"
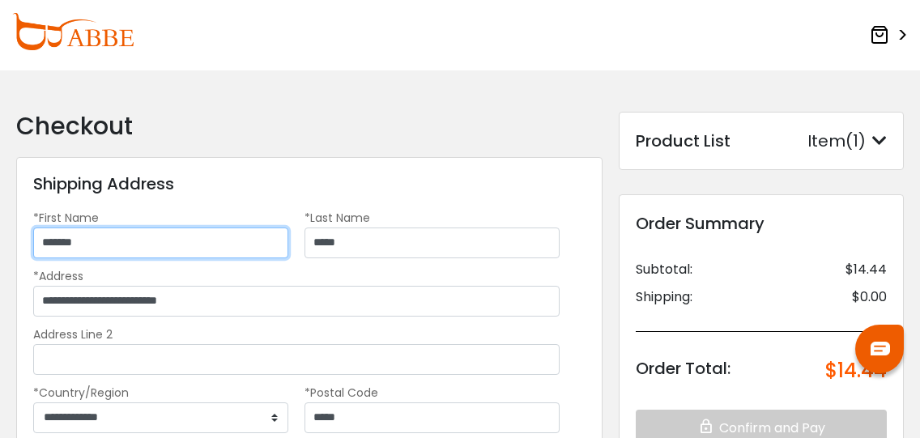
type input "********"
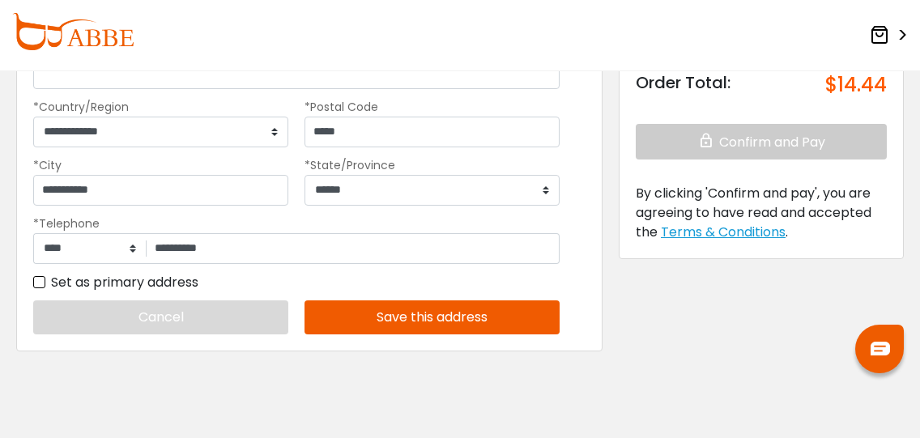
scroll to position [319, 0]
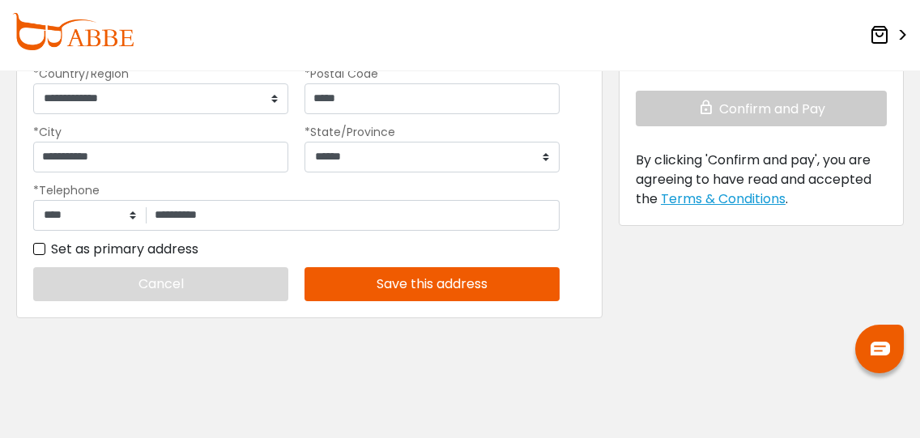
drag, startPoint x: 451, startPoint y: 290, endPoint x: 461, endPoint y: 288, distance: 10.0
click at [452, 290] on button "Save this address" at bounding box center [432, 284] width 255 height 34
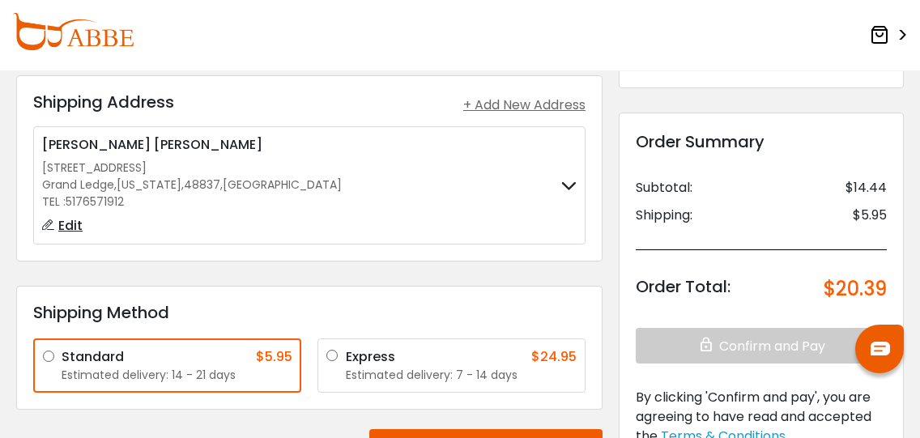
scroll to position [162, 0]
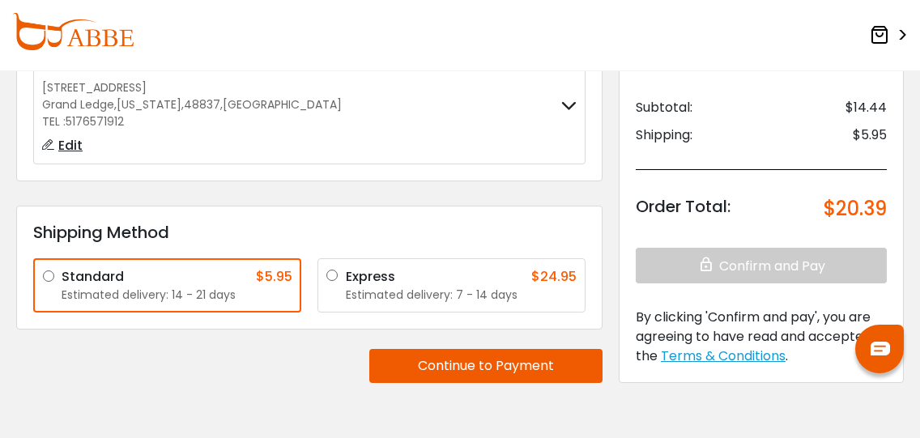
click at [432, 290] on div "Estimated delivery: 7 - 14 days" at bounding box center [461, 295] width 231 height 17
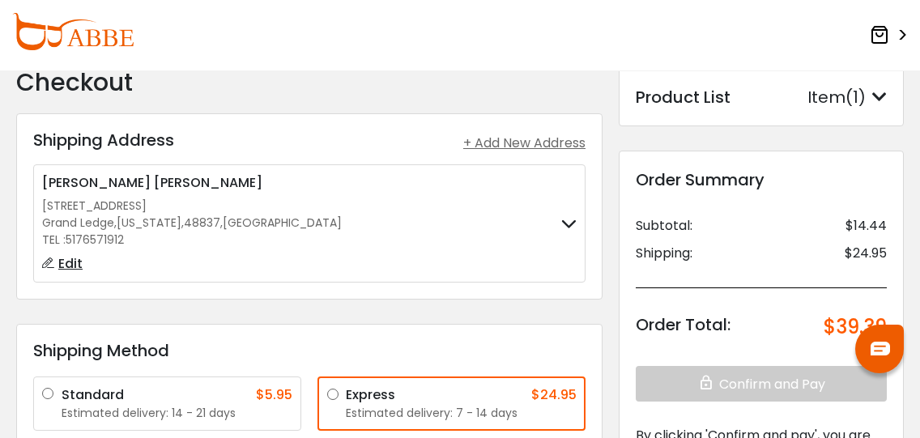
scroll to position [81, 0]
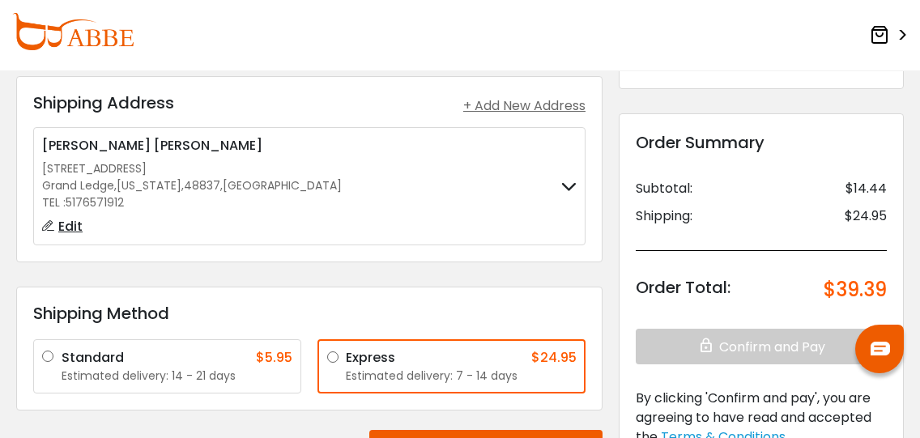
click at [576, 189] on icon at bounding box center [568, 186] width 15 height 11
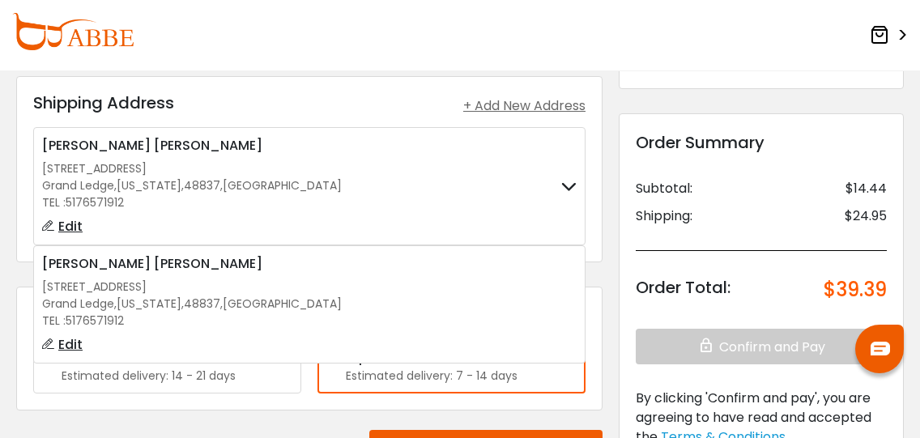
click at [66, 227] on span "Edit" at bounding box center [70, 226] width 24 height 19
select select "**"
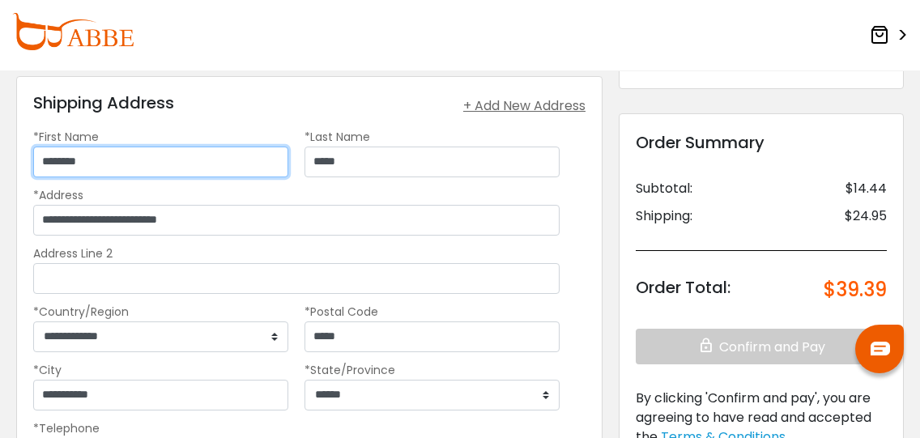
drag, startPoint x: 123, startPoint y: 160, endPoint x: -130, endPoint y: 140, distance: 254.3
click at [0, 140] on html "Eyeglasses Thanks for your subscription Please use coupon code " NEWCOMER " to …" at bounding box center [460, 408] width 920 height 979
type input "*******"
click at [277, 83] on div "Shipping Address + Add New Address [PERSON_NAME] [STREET_ADDRESS] [GEOGRAPHIC_D…" at bounding box center [309, 316] width 586 height 480
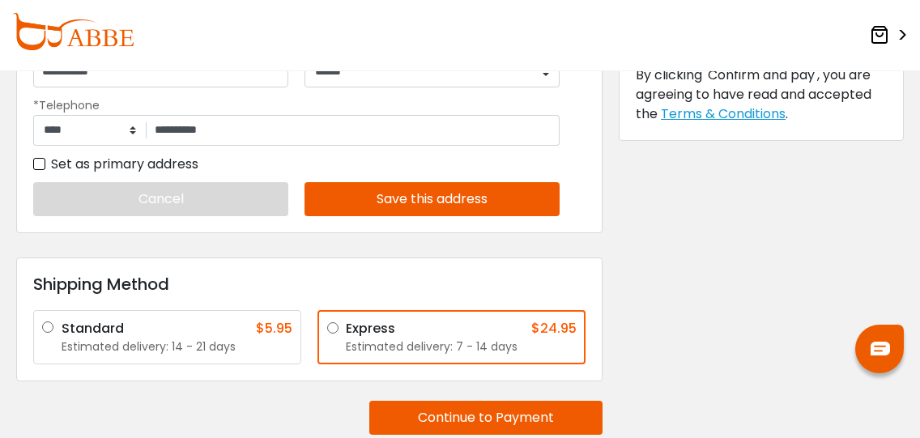
scroll to position [405, 0]
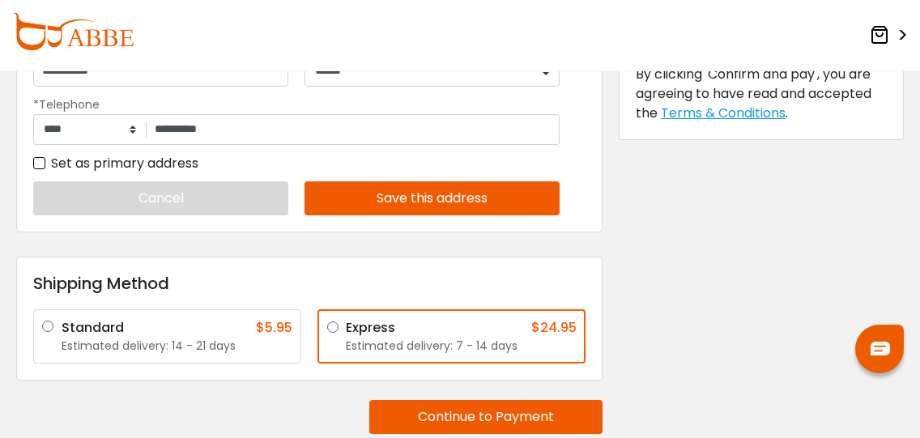
click at [374, 193] on button "Save this address" at bounding box center [432, 198] width 255 height 34
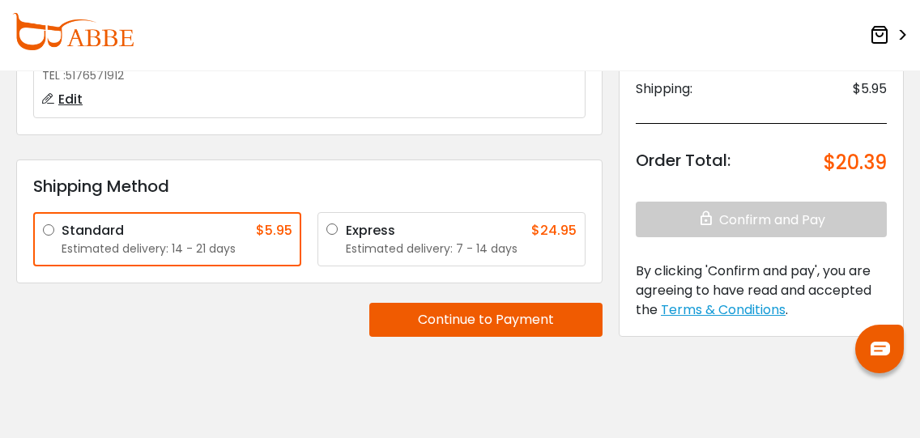
scroll to position [170, 0]
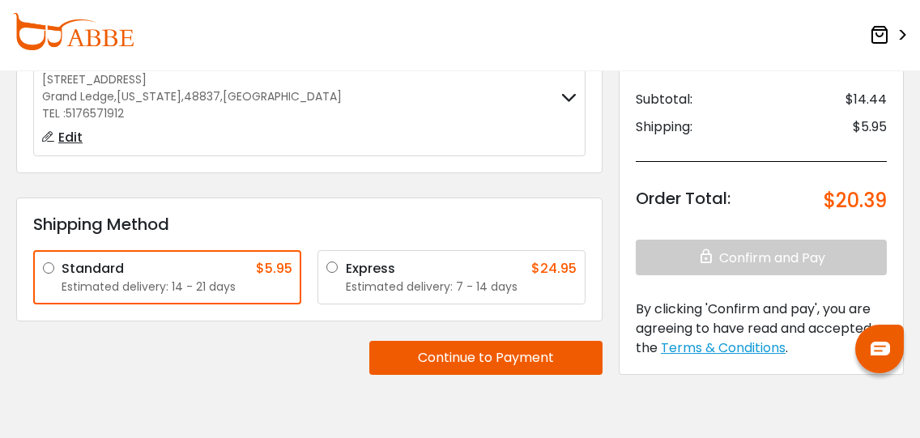
click at [326, 267] on div "Express $24.95 Estimated delivery: 7 - 14 days" at bounding box center [452, 277] width 268 height 54
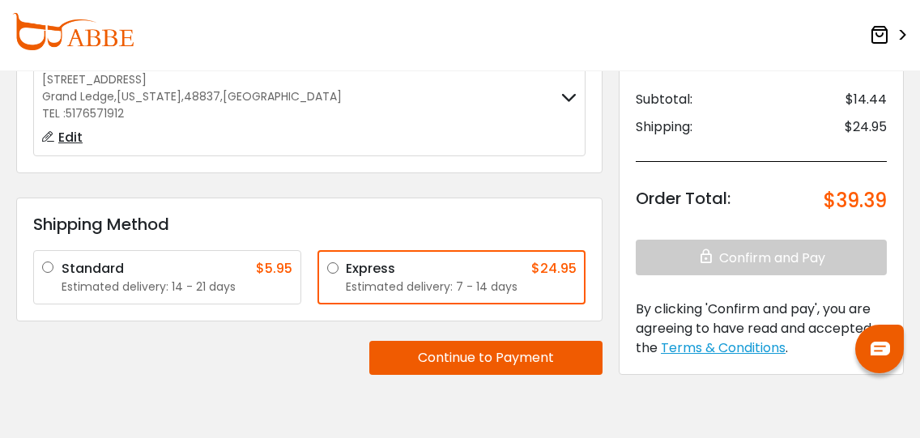
click at [440, 353] on button "Continue to Payment" at bounding box center [485, 358] width 233 height 34
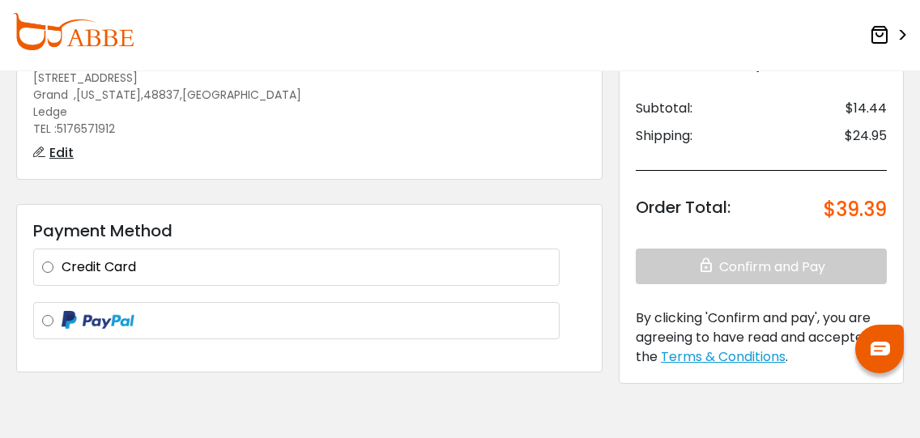
scroll to position [162, 0]
click at [148, 257] on label "Credit Card" at bounding box center [306, 266] width 489 height 19
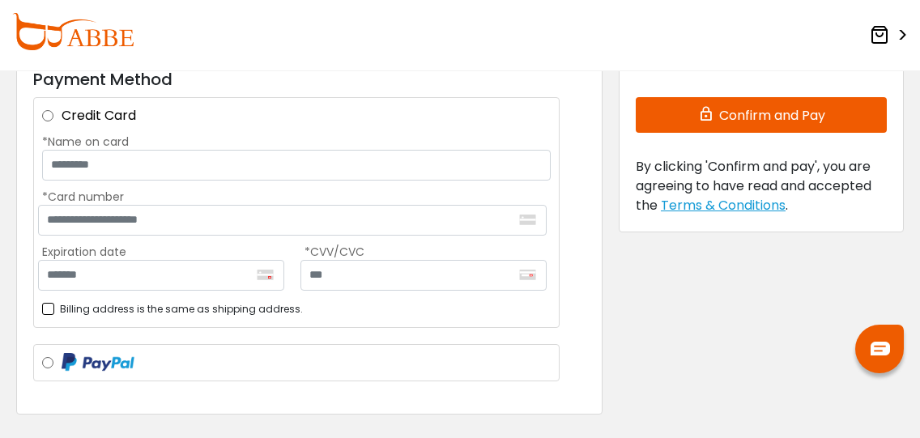
scroll to position [324, 0]
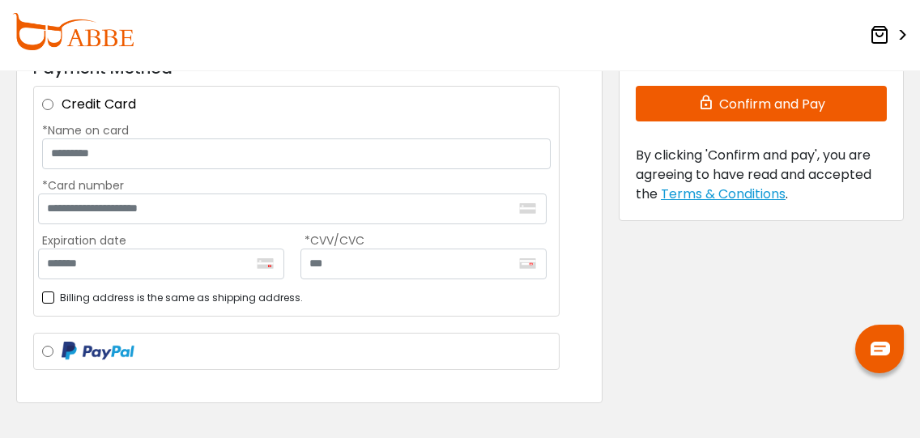
click at [104, 122] on label "*Name on card" at bounding box center [296, 130] width 509 height 16
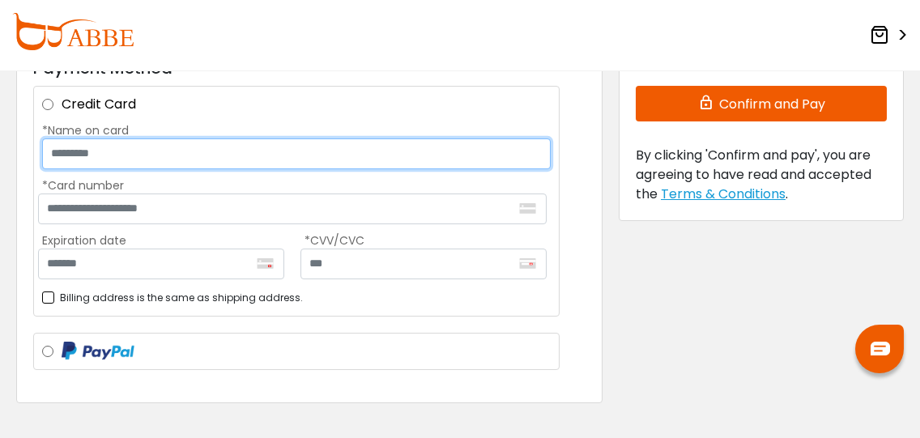
click at [104, 139] on input "*Name on card" at bounding box center [296, 154] width 509 height 31
click at [96, 139] on input "*Name on card" at bounding box center [296, 154] width 509 height 31
